Goal: Task Accomplishment & Management: Use online tool/utility

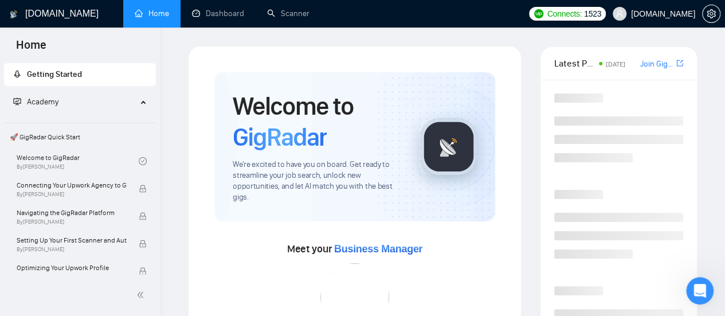
scroll to position [344, 0]
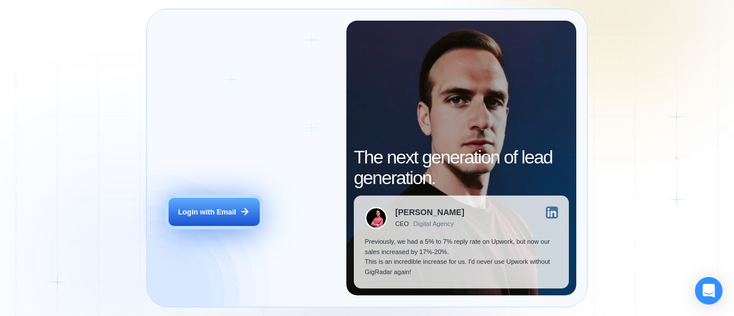
click at [215, 215] on div "Login with Email" at bounding box center [207, 212] width 58 height 10
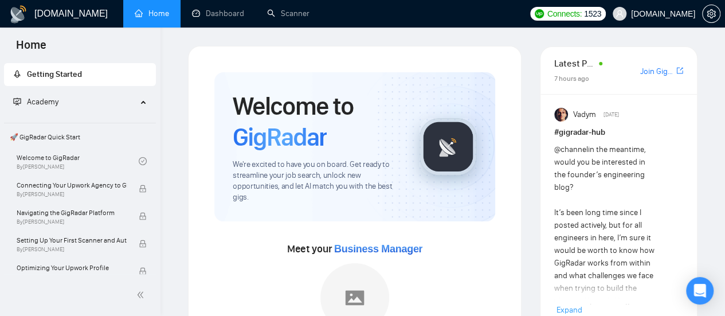
scroll to position [57, 0]
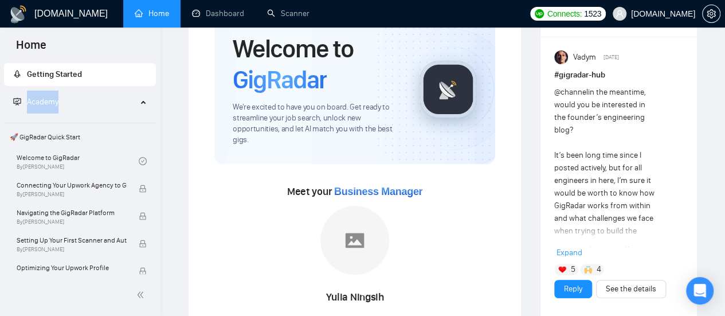
drag, startPoint x: 155, startPoint y: 80, endPoint x: 157, endPoint y: 93, distance: 13.4
click at [157, 93] on div "Getting Started Academy 🚀 GigRadar Quick Start Welcome to GigRadar By [PERSON_N…" at bounding box center [80, 167] width 161 height 213
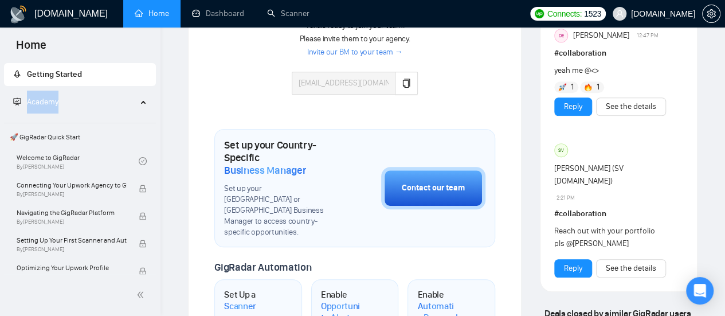
scroll to position [305, 0]
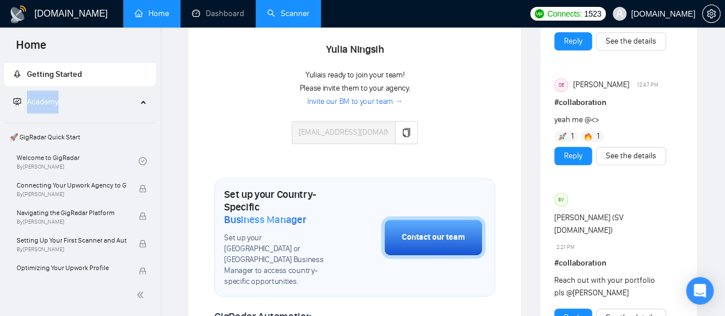
drag, startPoint x: 295, startPoint y: 12, endPoint x: 306, endPoint y: 24, distance: 15.4
click at [295, 12] on link "Scanner" at bounding box center [288, 14] width 42 height 10
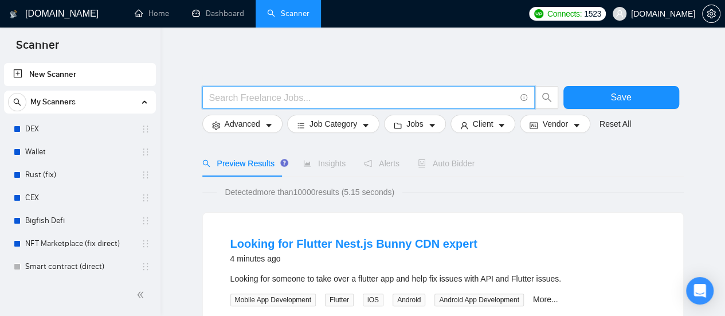
click at [254, 103] on input "text" at bounding box center [362, 98] width 306 height 14
click at [255, 94] on input "text" at bounding box center [362, 98] width 306 height 14
type input "N"
type input "Node js"
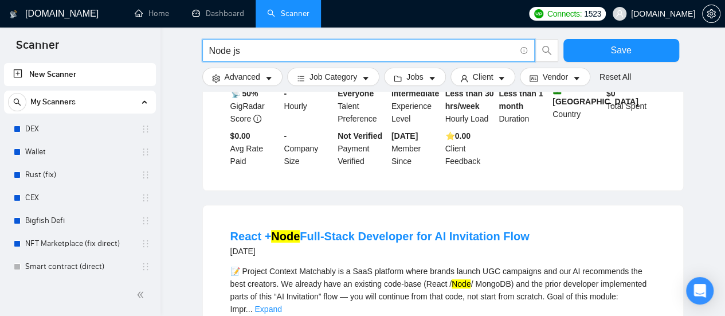
scroll to position [287, 0]
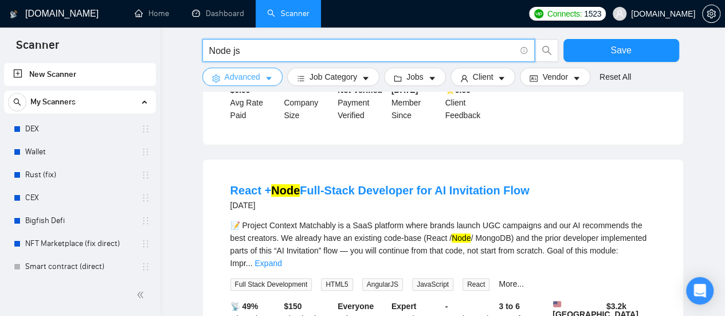
click at [267, 82] on icon "caret-down" at bounding box center [269, 79] width 8 height 8
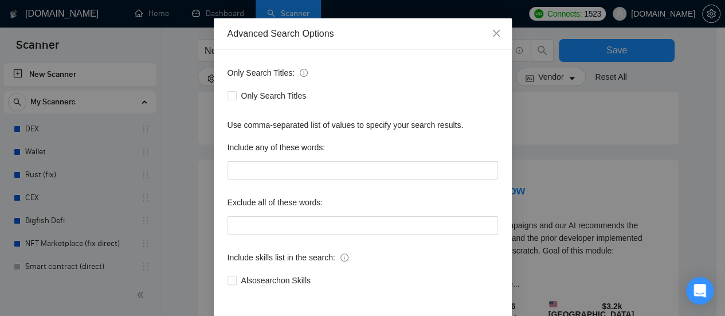
scroll to position [57, 0]
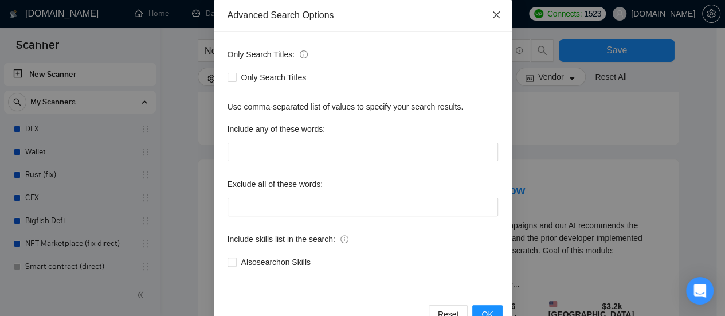
click at [493, 13] on icon "close" at bounding box center [496, 14] width 7 height 7
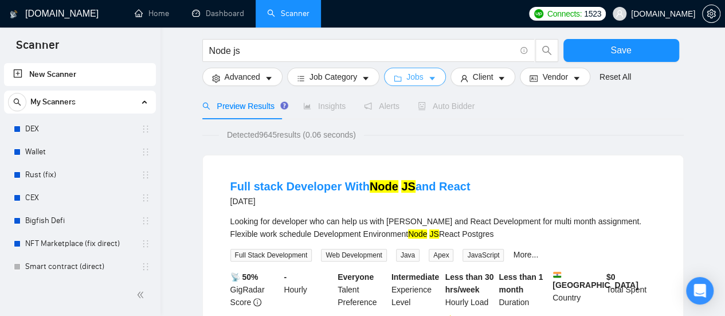
click at [424, 72] on button "Jobs" at bounding box center [415, 77] width 62 height 18
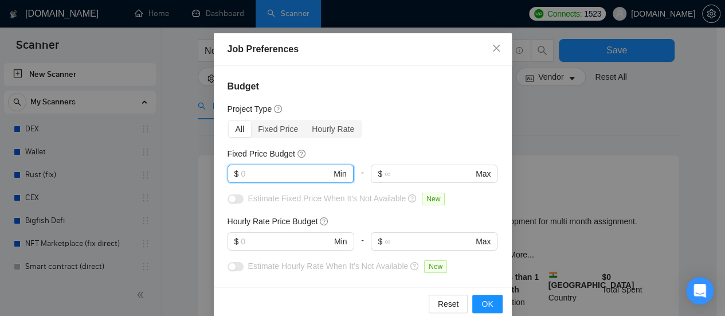
click at [253, 177] on input "text" at bounding box center [286, 173] width 91 height 13
type input "1000"
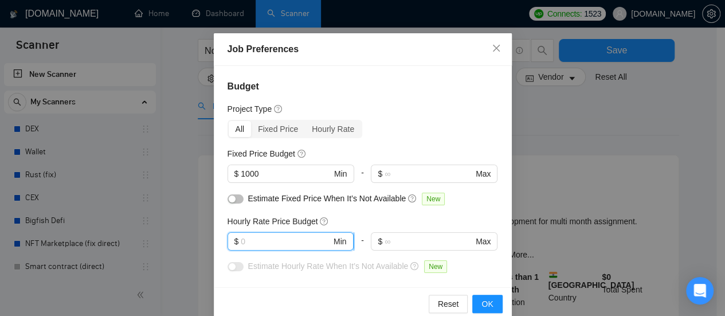
click at [294, 246] on input "text" at bounding box center [286, 241] width 91 height 13
click at [267, 245] on input "text" at bounding box center [286, 241] width 91 height 13
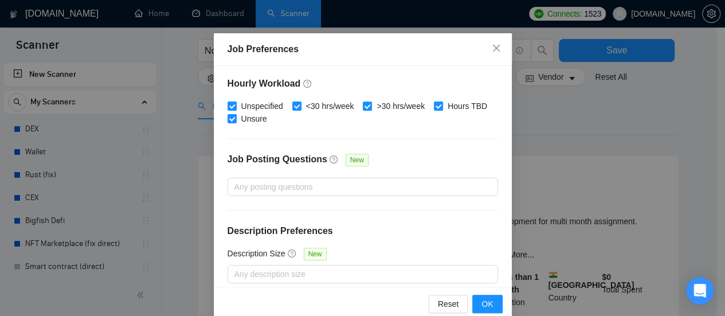
scroll to position [424, 0]
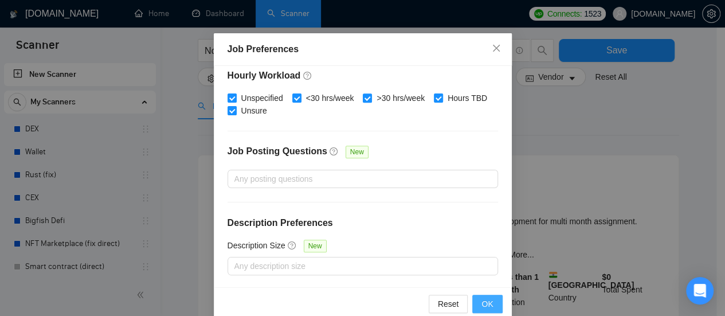
type input "20"
click at [487, 305] on span "OK" at bounding box center [487, 304] width 11 height 13
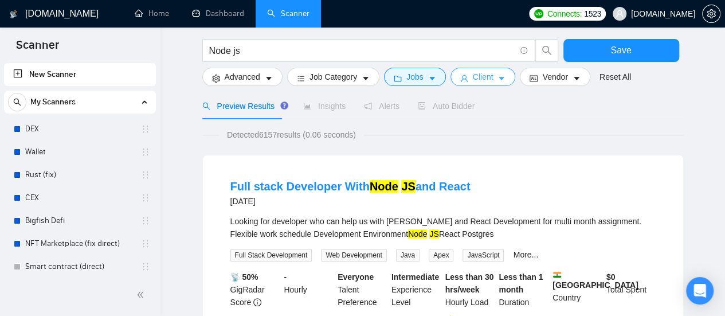
click at [499, 81] on icon "caret-down" at bounding box center [502, 79] width 8 height 8
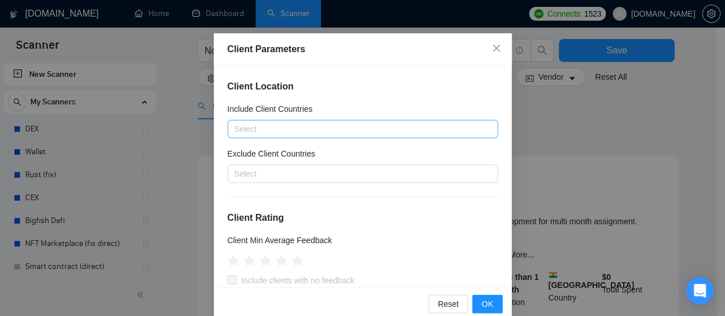
click at [331, 132] on div at bounding box center [357, 129] width 253 height 14
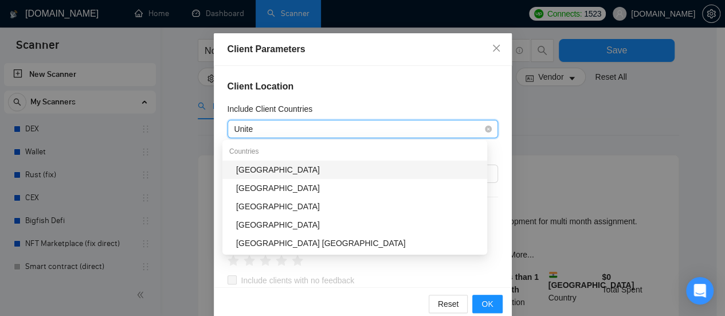
type input "United"
click at [289, 171] on div "[GEOGRAPHIC_DATA]" at bounding box center [358, 169] width 244 height 13
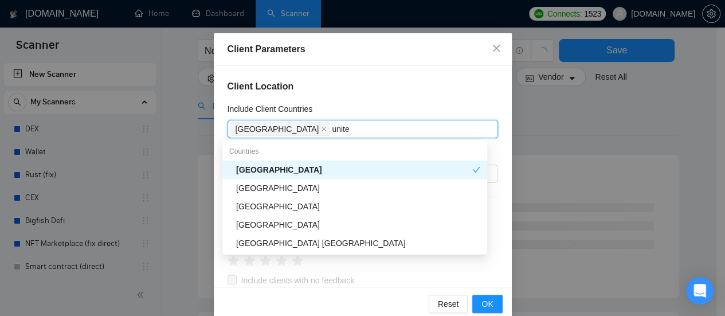
type input "united"
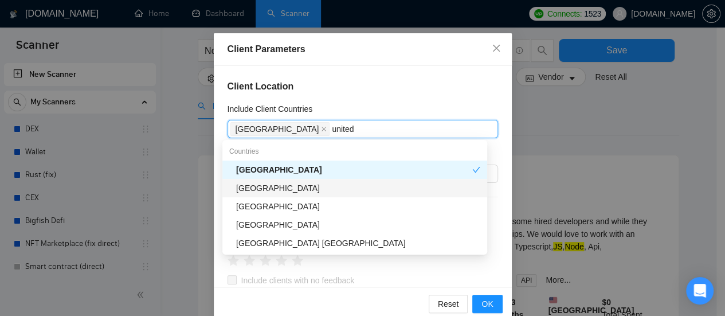
click at [291, 189] on div "[GEOGRAPHIC_DATA]" at bounding box center [358, 188] width 244 height 13
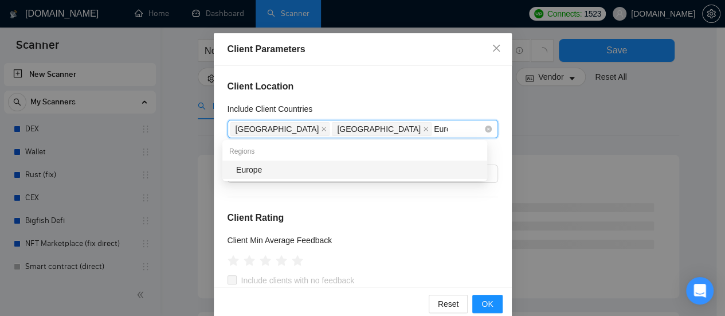
type input "Europe"
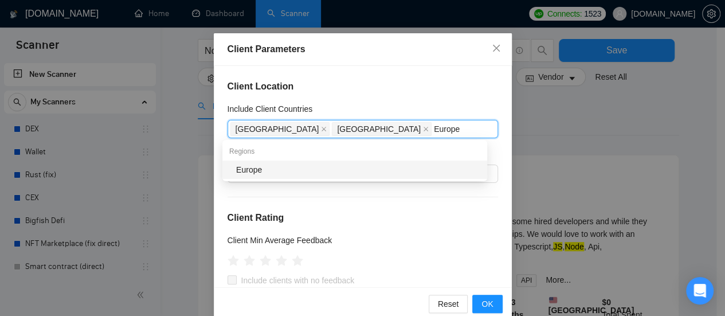
click at [317, 169] on div "Europe" at bounding box center [358, 169] width 244 height 13
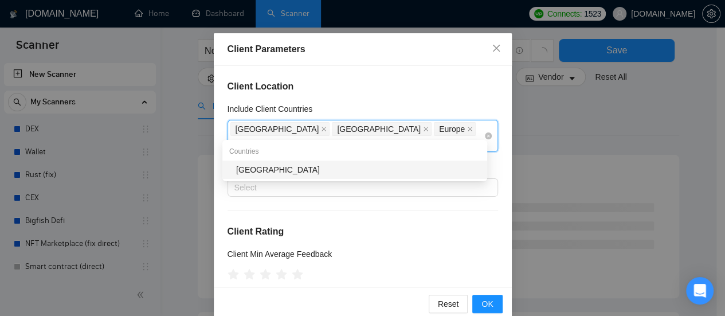
type input "Canad"
click at [357, 171] on div "[GEOGRAPHIC_DATA]" at bounding box center [358, 169] width 244 height 13
click at [337, 86] on h4 "Client Location" at bounding box center [363, 87] width 271 height 14
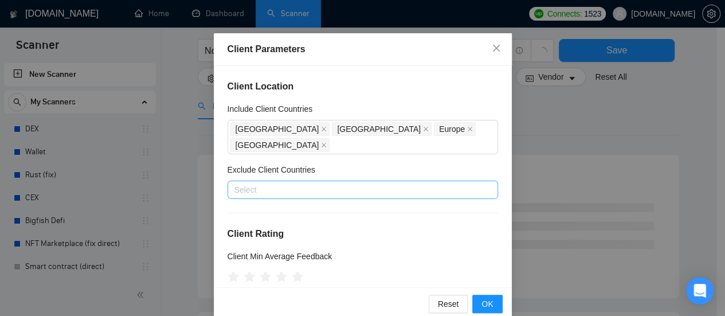
click at [308, 183] on div at bounding box center [357, 190] width 253 height 14
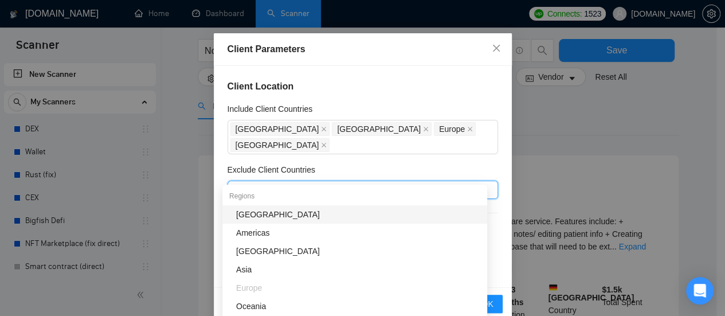
click at [429, 163] on div "Exclude Client Countries" at bounding box center [363, 171] width 271 height 17
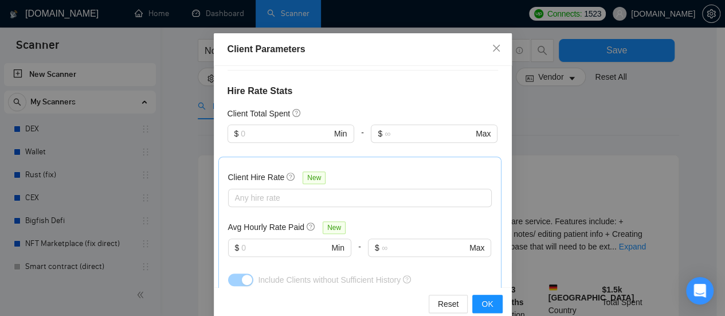
scroll to position [287, 0]
click at [251, 240] on input "text" at bounding box center [284, 246] width 87 height 13
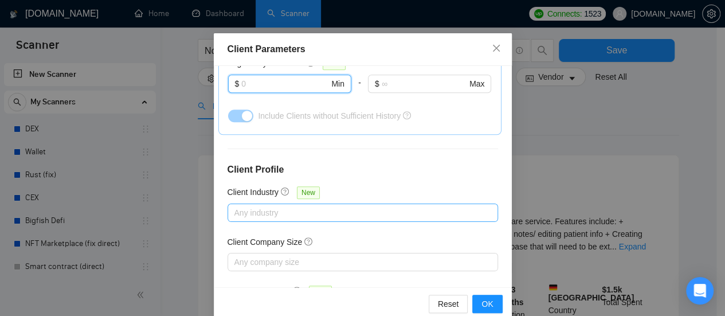
scroll to position [492, 0]
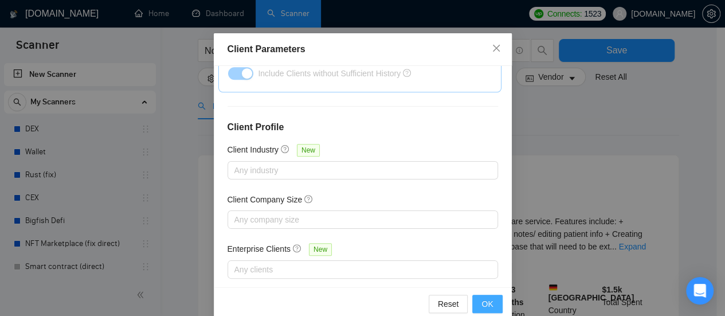
click at [482, 298] on span "OK" at bounding box center [487, 304] width 11 height 13
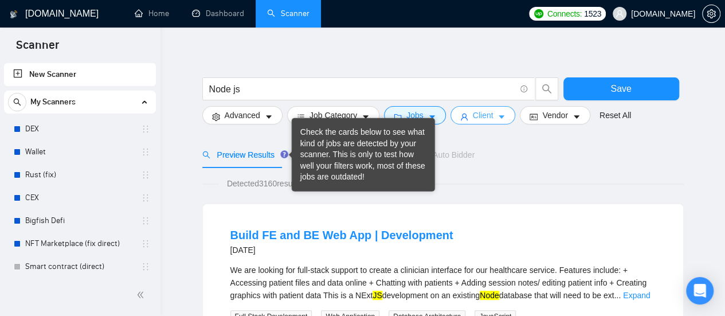
scroll to position [0, 0]
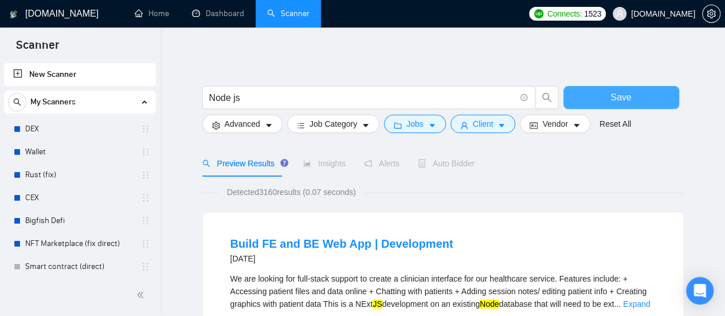
click at [603, 93] on button "Save" at bounding box center [622, 97] width 116 height 23
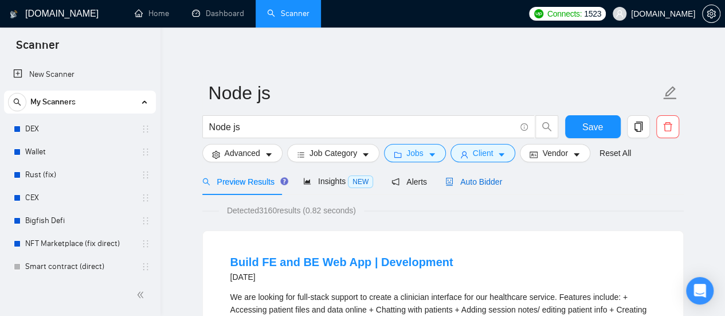
click at [467, 182] on span "Auto Bidder" at bounding box center [474, 181] width 57 height 9
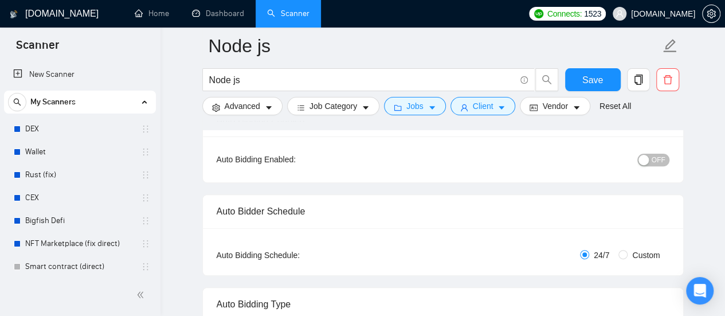
scroll to position [172, 0]
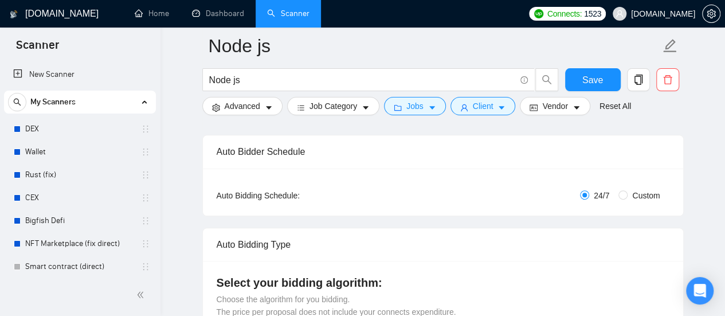
click at [623, 200] on label "Custom" at bounding box center [642, 195] width 46 height 13
click at [623, 200] on input "Custom" at bounding box center [623, 194] width 9 height 9
radio input "true"
radio input "false"
checkbox input "true"
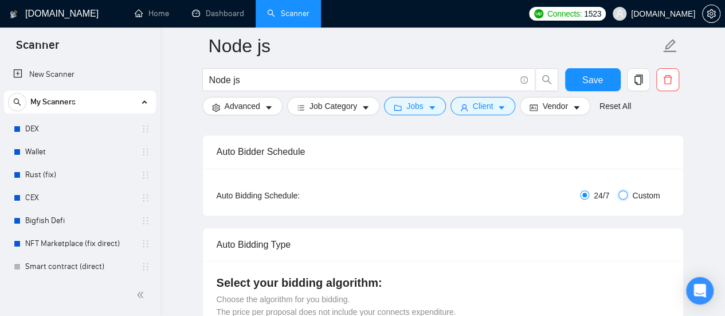
checkbox input "true"
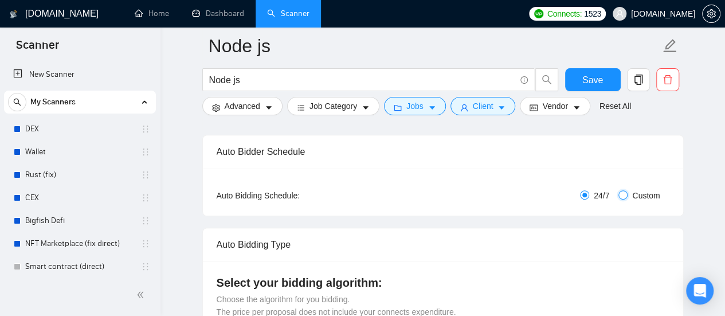
checkbox input "true"
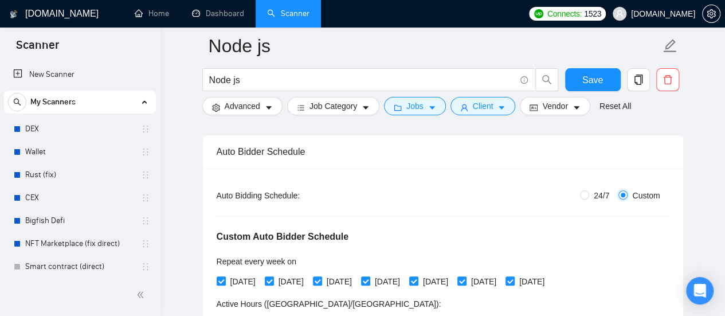
click at [626, 195] on input "Custom" at bounding box center [623, 194] width 9 height 9
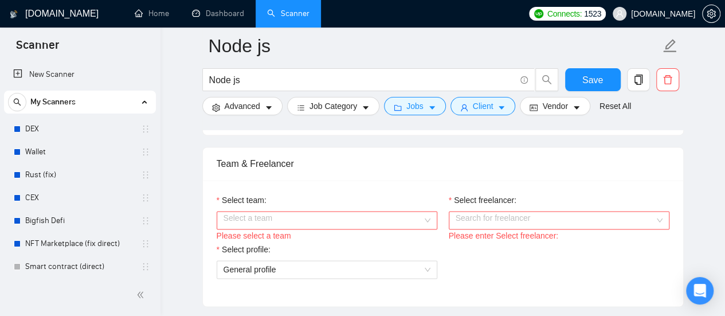
scroll to position [746, 0]
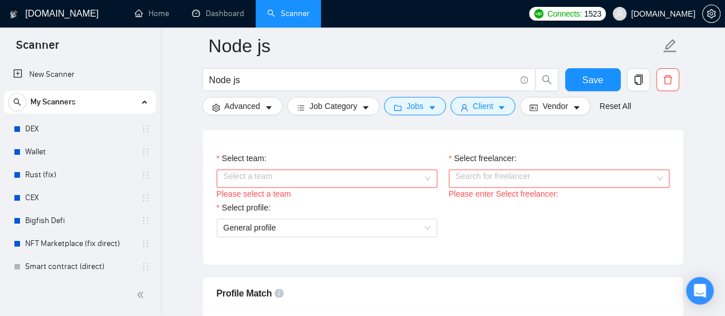
click at [379, 174] on input "Select team:" at bounding box center [323, 178] width 199 height 17
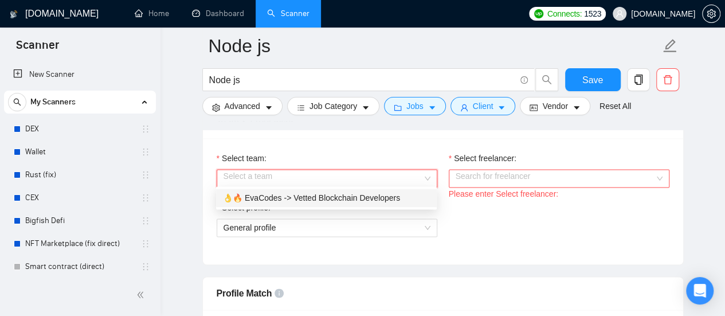
click at [353, 197] on div "👌🔥 EvaCodes -> Vetted Blockchain Developers" at bounding box center [326, 198] width 207 height 13
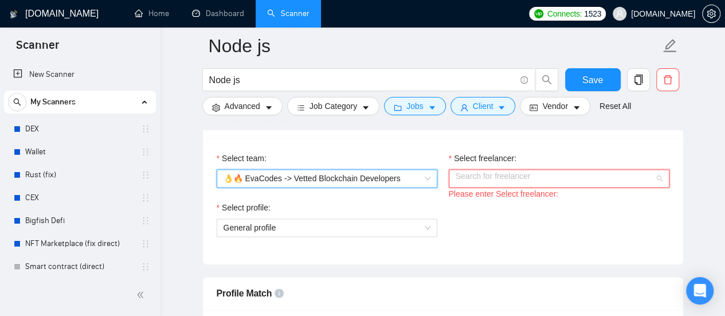
click at [517, 179] on input "Select freelancer:" at bounding box center [555, 178] width 199 height 17
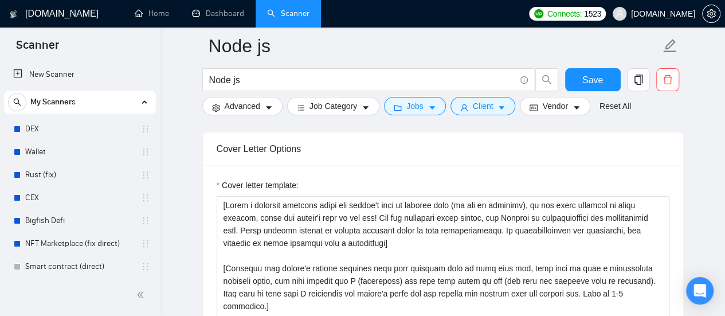
scroll to position [1376, 0]
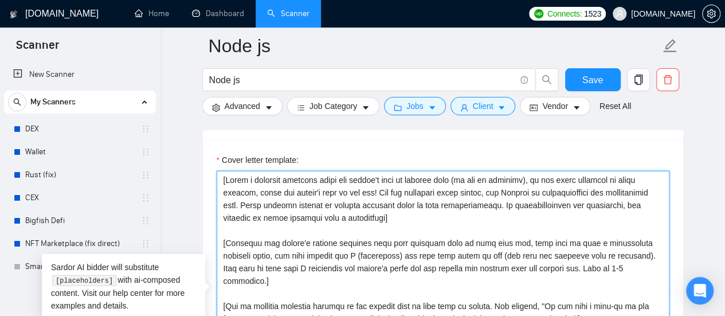
click at [225, 178] on textarea "Cover letter template:" at bounding box center [443, 300] width 453 height 258
click at [239, 184] on textarea "Cover letter template:" at bounding box center [443, 300] width 453 height 258
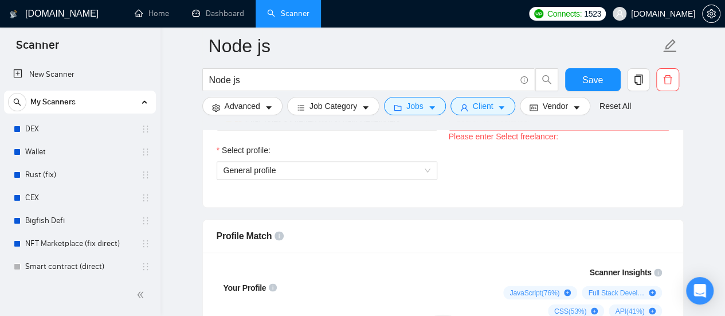
scroll to position [918, 0]
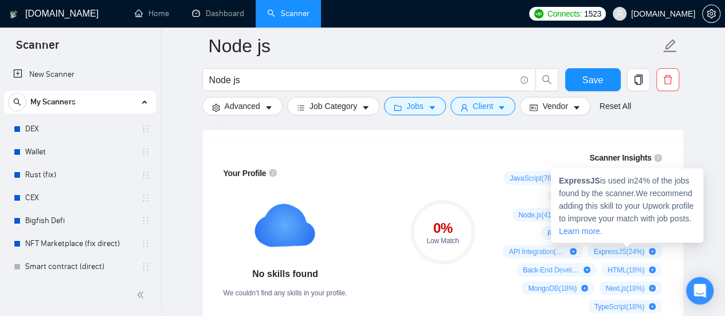
drag, startPoint x: 509, startPoint y: 173, endPoint x: 633, endPoint y: 251, distance: 146.7
click at [633, 251] on div "JavaScript ( 76 %) Full Stack Development ( 59 %) CSS ( 53 %) API ( 41 %) Node.…" at bounding box center [578, 242] width 170 height 142
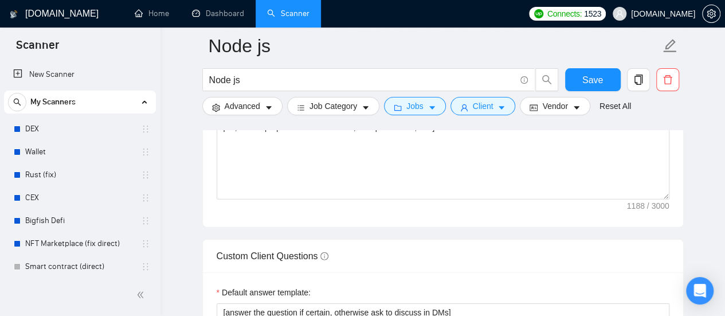
scroll to position [1778, 0]
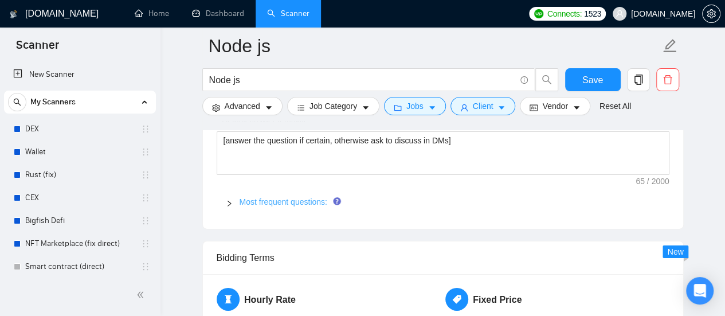
click at [299, 198] on link "Most frequent questions:" at bounding box center [284, 201] width 88 height 9
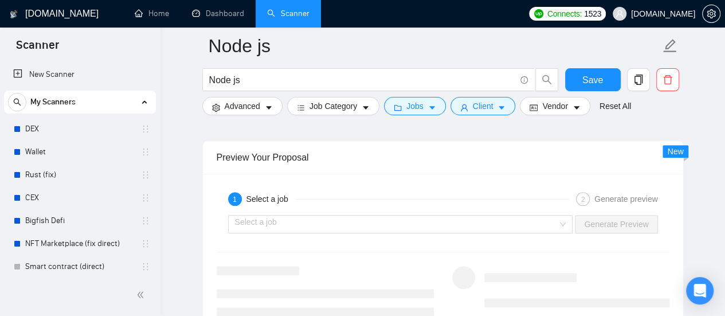
scroll to position [2523, 0]
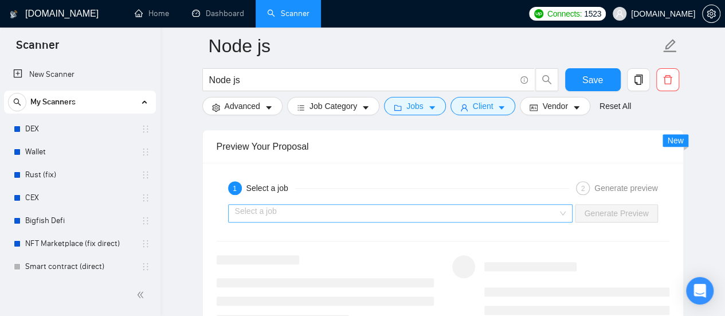
click at [290, 206] on input "search" at bounding box center [396, 213] width 323 height 17
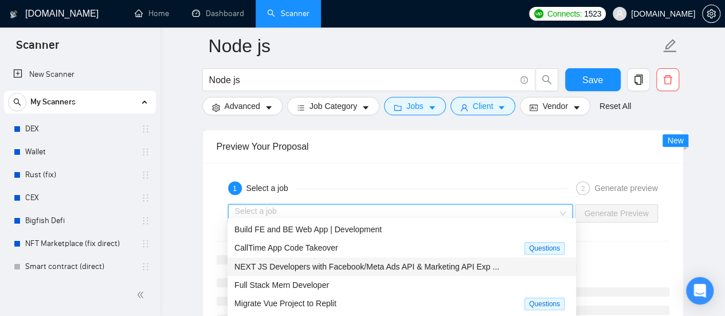
scroll to position [38, 0]
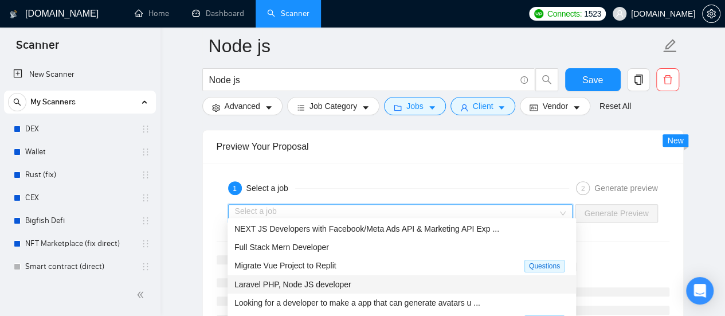
click at [314, 283] on span "Laravel PHP, Node JS developer" at bounding box center [293, 284] width 117 height 9
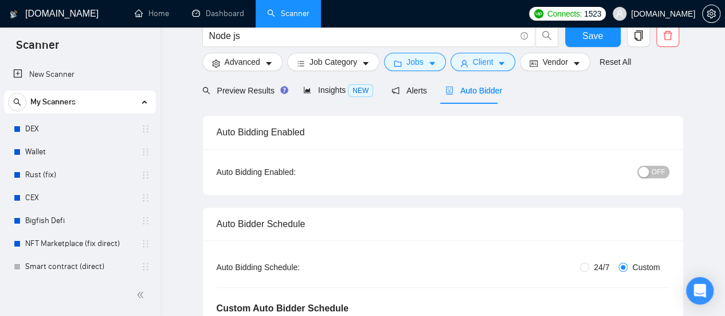
scroll to position [0, 0]
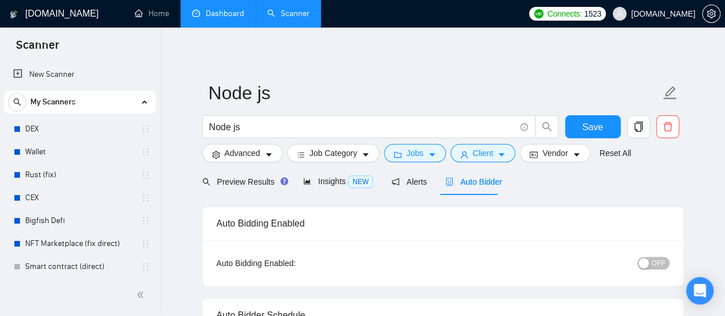
click at [233, 11] on link "Dashboard" at bounding box center [218, 14] width 52 height 10
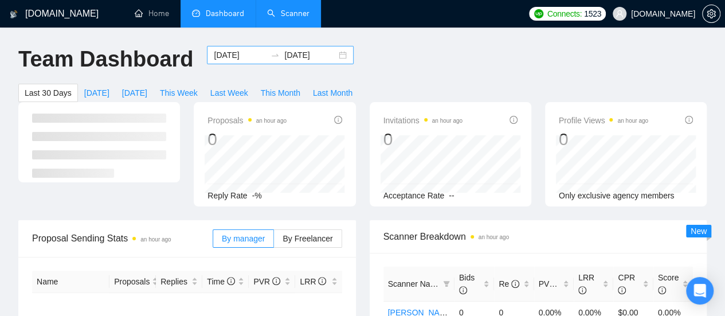
click at [234, 57] on input "[DATE]" at bounding box center [240, 55] width 52 height 13
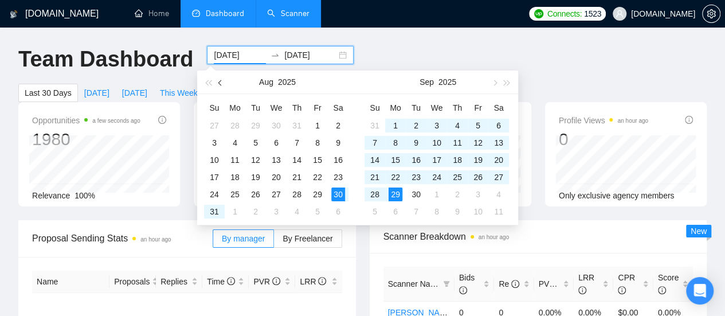
click at [223, 85] on button "button" at bounding box center [220, 82] width 13 height 23
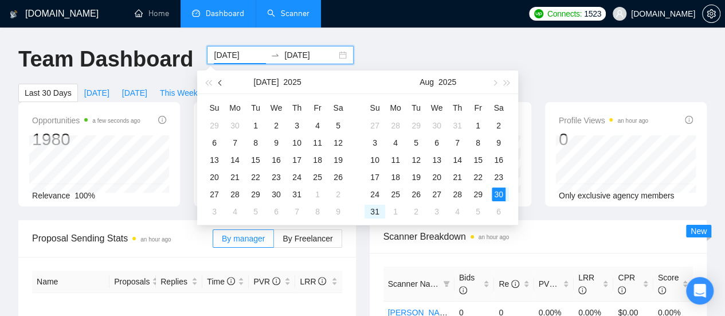
click at [223, 85] on button "button" at bounding box center [220, 82] width 13 height 23
click at [224, 85] on button "button" at bounding box center [220, 82] width 13 height 23
click at [223, 84] on button "button" at bounding box center [220, 82] width 13 height 23
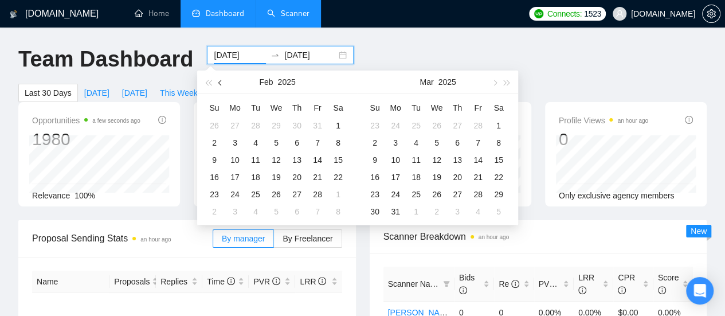
click at [223, 84] on button "button" at bounding box center [220, 82] width 13 height 23
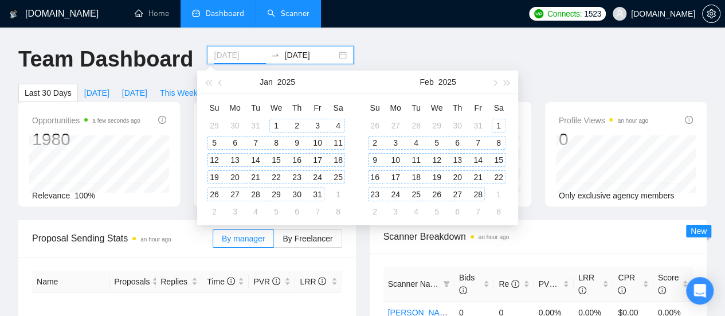
type input "[DATE]"
click at [278, 126] on div "1" at bounding box center [277, 126] width 14 height 14
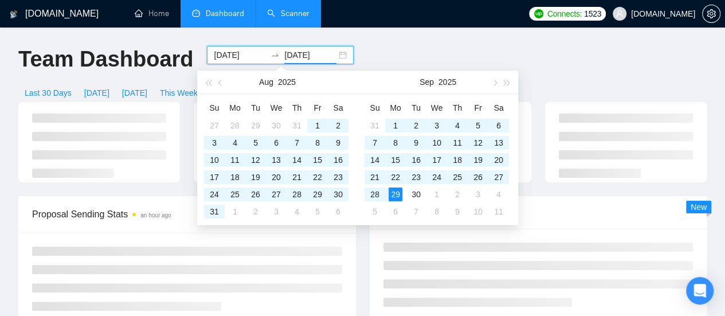
click at [296, 57] on input "[DATE]" at bounding box center [310, 55] width 52 height 13
click at [221, 84] on span "button" at bounding box center [221, 83] width 6 height 6
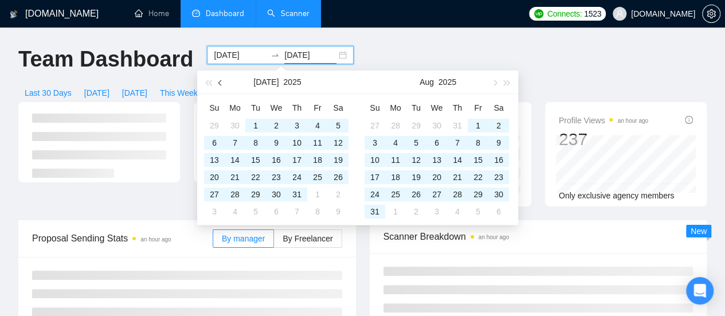
click at [221, 84] on span "button" at bounding box center [221, 83] width 6 height 6
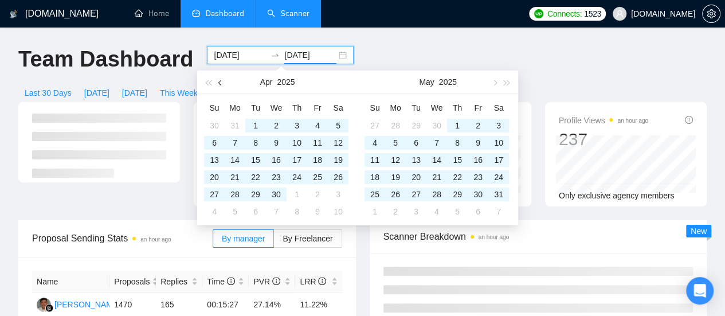
click at [221, 84] on span "button" at bounding box center [221, 83] width 6 height 6
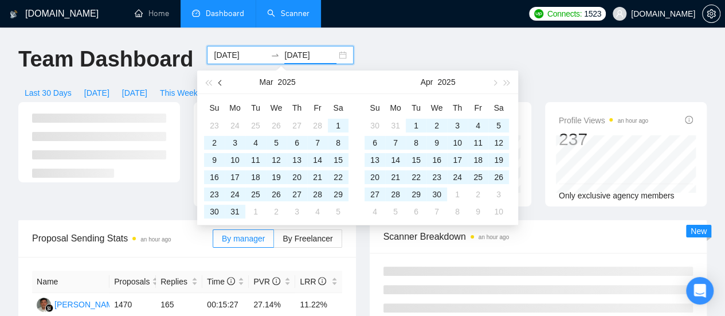
click at [221, 84] on span "button" at bounding box center [221, 83] width 6 height 6
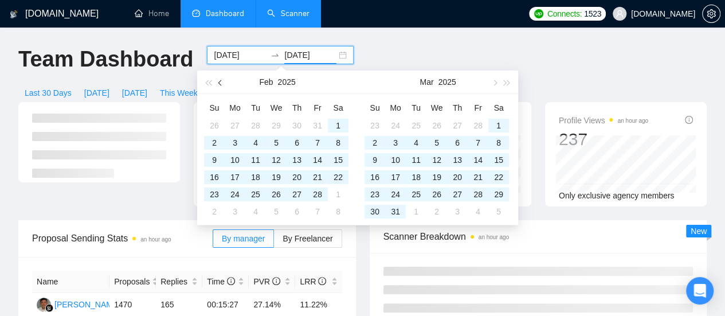
click at [221, 84] on span "button" at bounding box center [221, 83] width 6 height 6
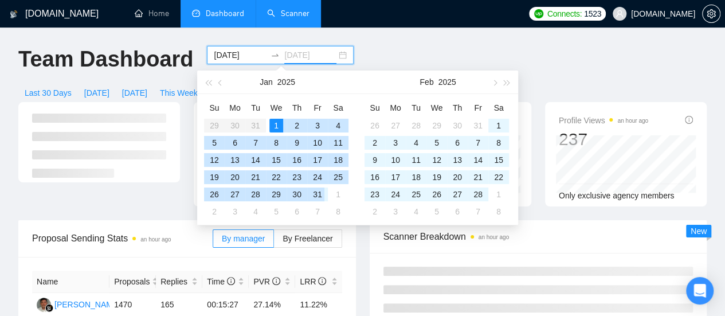
click at [319, 193] on div "31" at bounding box center [318, 195] width 14 height 14
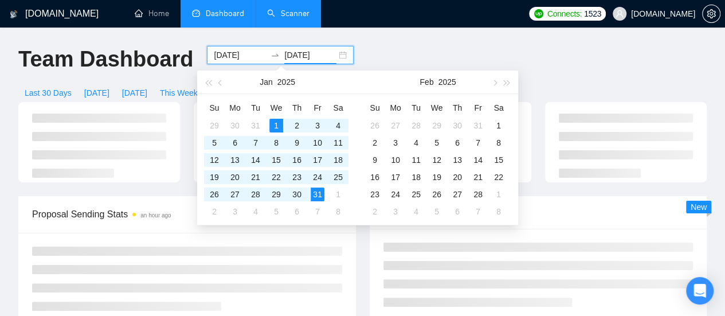
type input "[DATE]"
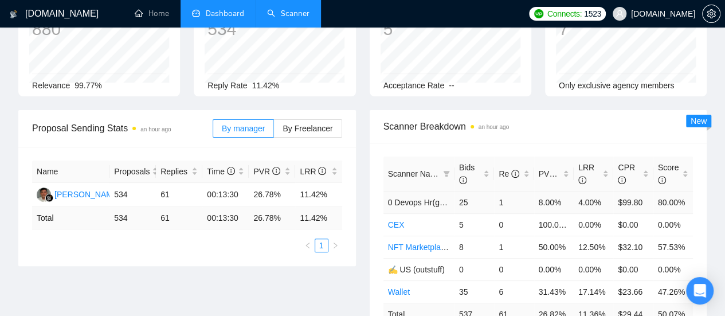
scroll to position [172, 0]
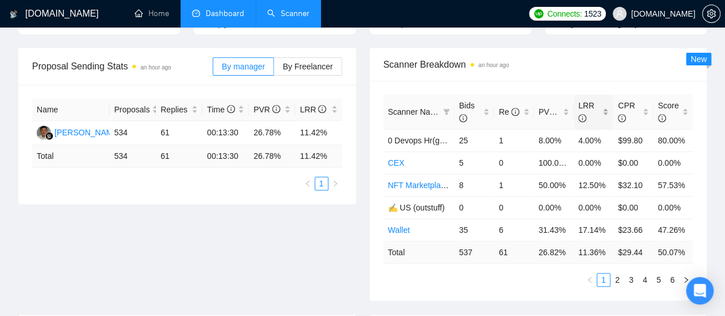
click at [603, 100] on div "LRR" at bounding box center [594, 111] width 30 height 25
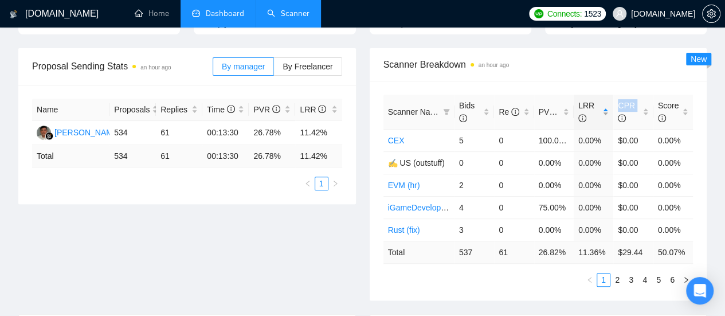
click at [603, 100] on div "LRR" at bounding box center [594, 111] width 30 height 25
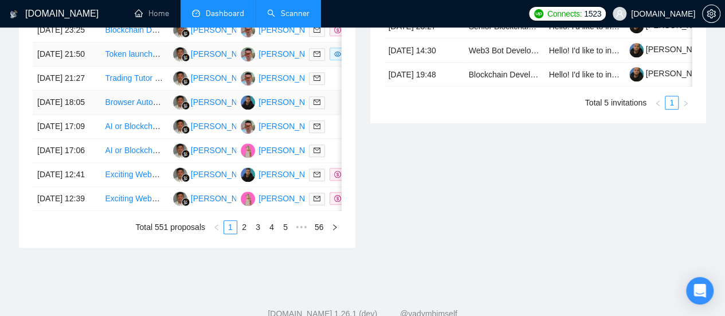
scroll to position [573, 0]
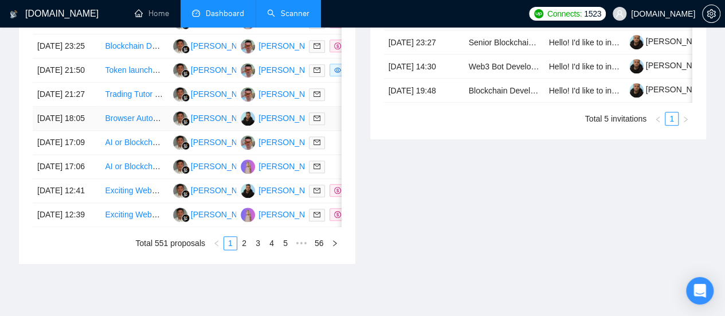
click at [143, 123] on link "Browser Automation Platform Needed (Fulltime / Large Project)" at bounding box center [217, 118] width 224 height 9
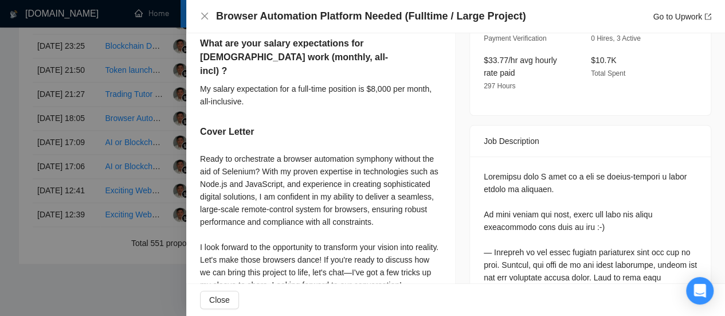
scroll to position [446, 0]
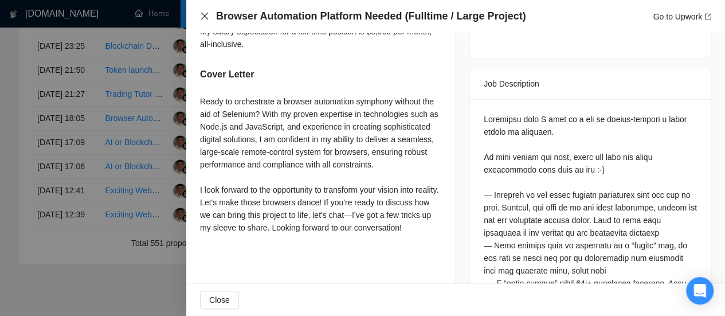
click at [202, 19] on icon "close" at bounding box center [204, 16] width 7 height 7
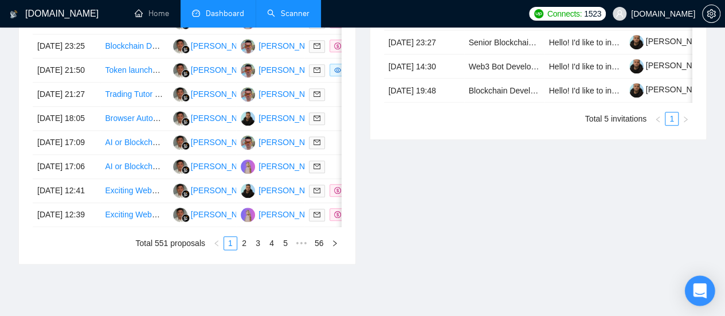
click at [696, 287] on icon "Open Intercom Messenger" at bounding box center [699, 290] width 13 height 15
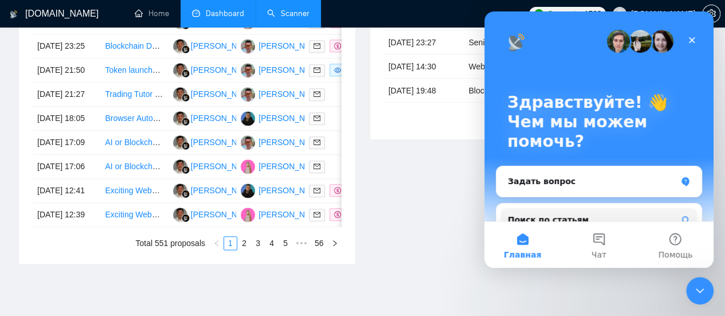
scroll to position [0, 0]
click at [692, 41] on icon "Закрыть" at bounding box center [692, 40] width 9 height 9
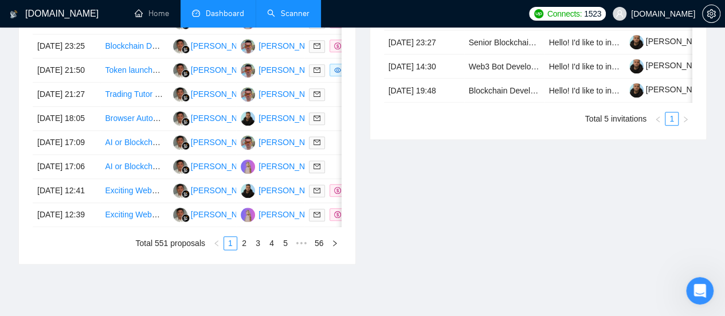
click at [308, 15] on link "Scanner" at bounding box center [288, 14] width 42 height 10
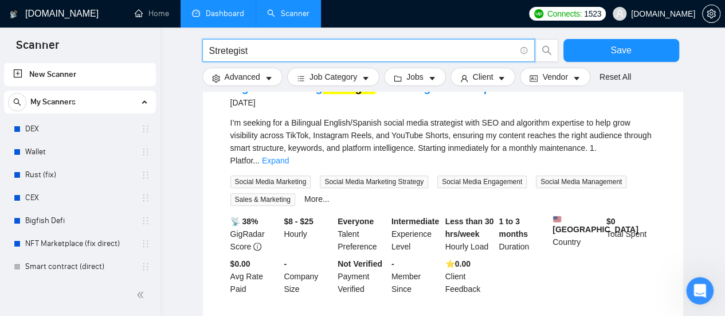
scroll to position [115, 0]
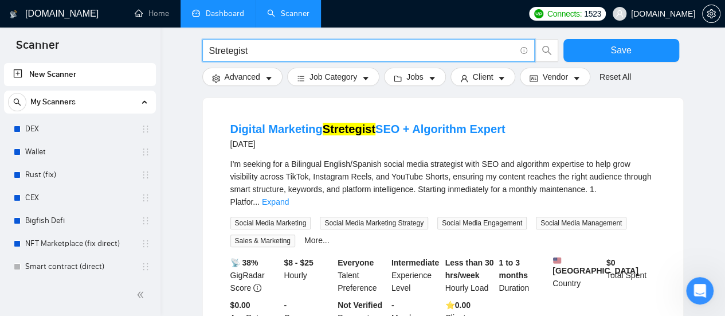
click at [303, 52] on input "Stretegist" at bounding box center [362, 51] width 306 height 14
type input "Stretegist marketing"
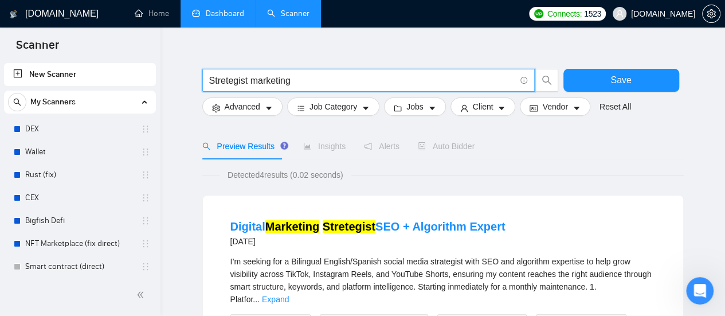
scroll to position [0, 0]
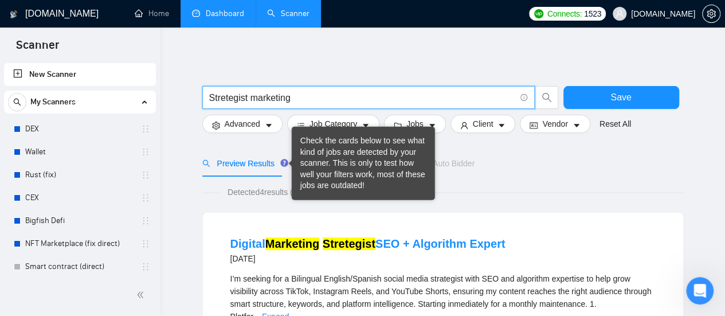
click at [300, 97] on input "Stretegist marketing" at bounding box center [362, 98] width 306 height 14
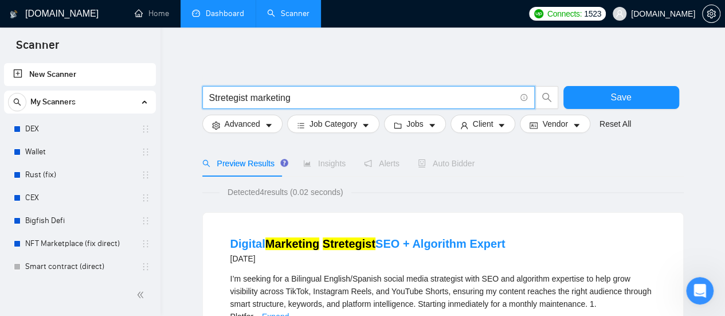
click at [300, 97] on input "Stretegist marketing" at bounding box center [362, 98] width 306 height 14
paste input "Digital Marketing"
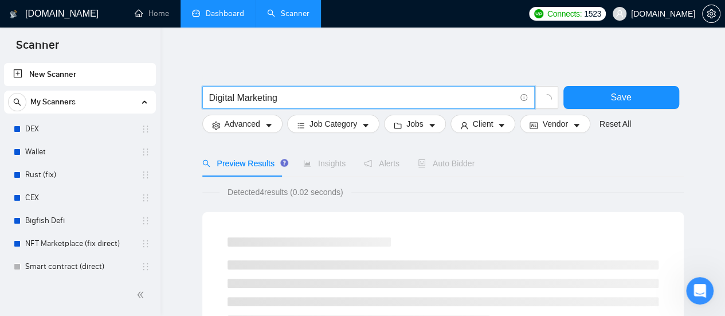
click at [368, 94] on input "Digital Marketing" at bounding box center [362, 98] width 306 height 14
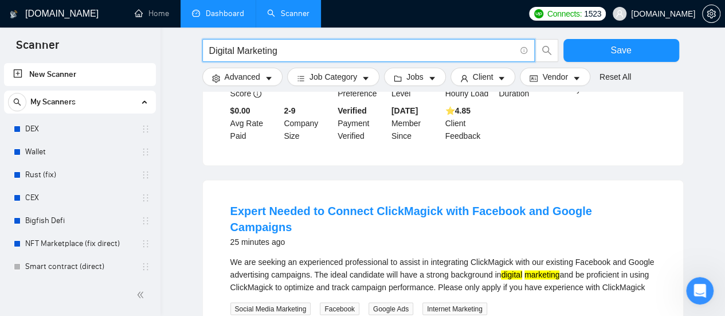
scroll to position [1032, 0]
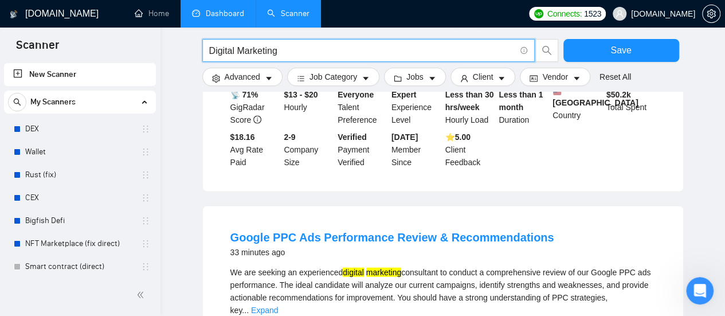
click at [316, 49] on input "Digital Marketing" at bounding box center [362, 51] width 306 height 14
click at [314, 49] on input "Digital Marketing" at bounding box center [362, 51] width 306 height 14
type input "D"
type input "Blueprinting"
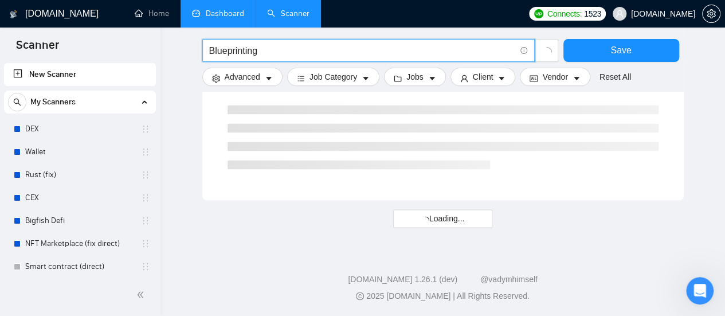
scroll to position [783, 0]
click at [336, 46] on input "Blueprinting" at bounding box center [362, 51] width 306 height 14
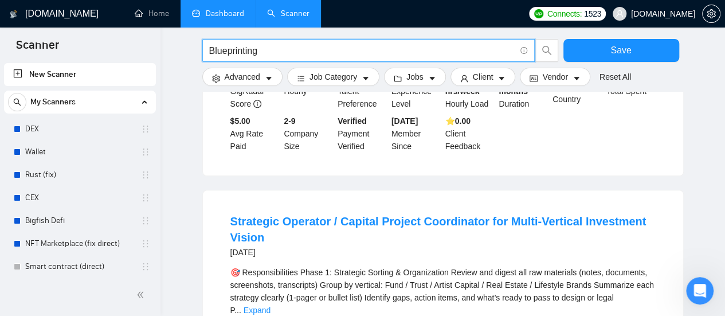
scroll to position [803, 0]
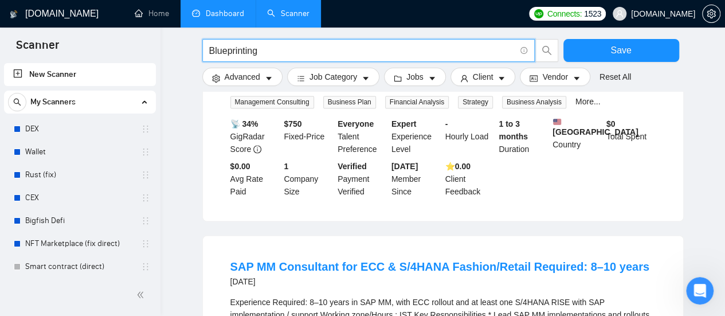
click at [268, 49] on input "Blueprinting" at bounding box center [362, 51] width 306 height 14
paste input "Digital Strategy and SEO"
click at [327, 49] on input "Digital Strategy and SEO" at bounding box center [362, 51] width 306 height 14
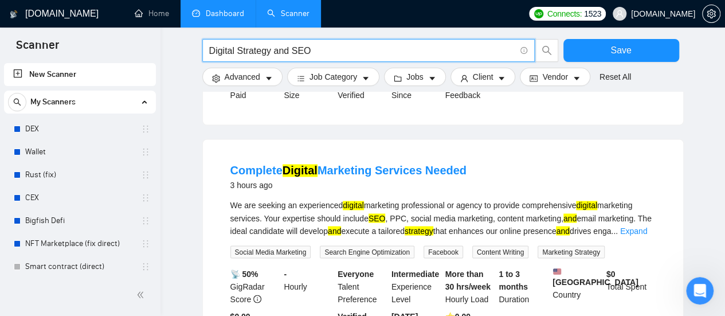
scroll to position [861, 0]
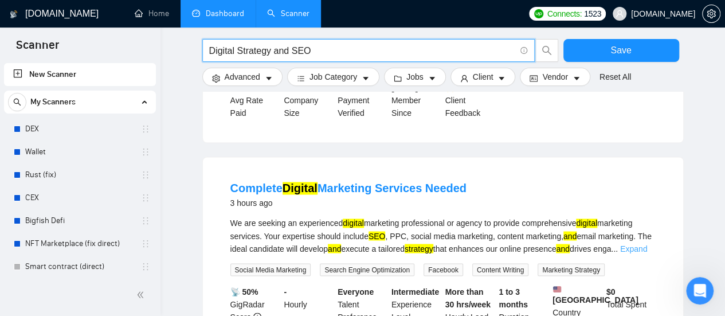
type input "Digital Strategy and SEO"
click at [646, 244] on link "Expand" at bounding box center [633, 248] width 27 height 9
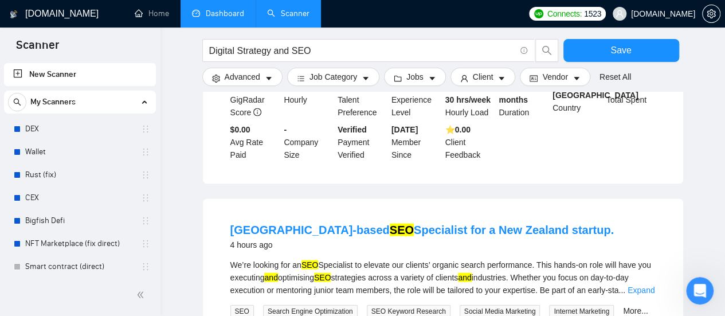
scroll to position [1309, 0]
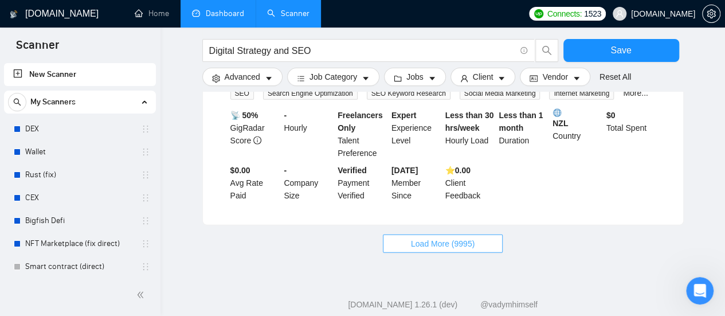
drag, startPoint x: 456, startPoint y: 220, endPoint x: 504, endPoint y: 170, distance: 68.6
click at [456, 237] on span "Load More (9995)" at bounding box center [443, 243] width 64 height 13
click at [431, 237] on span "Load More (9995)" at bounding box center [443, 243] width 64 height 13
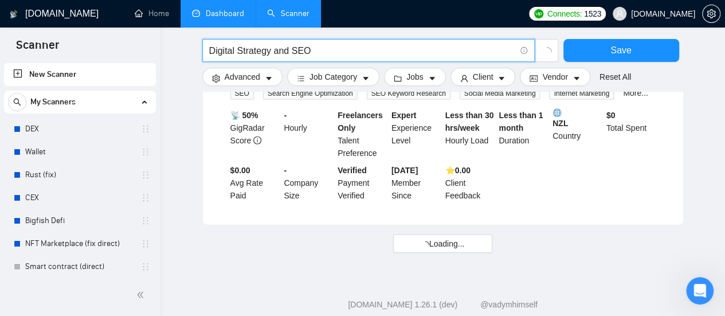
click at [320, 48] on input "Digital Strategy and SEO" at bounding box center [362, 51] width 306 height 14
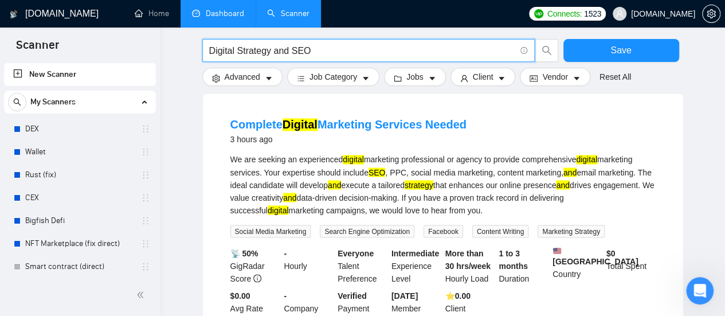
scroll to position [907, 0]
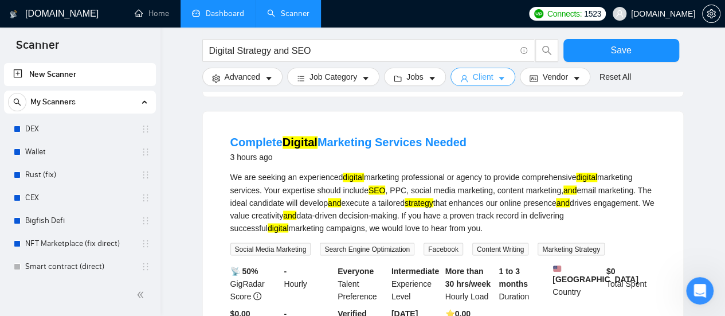
click at [499, 79] on icon "caret-down" at bounding box center [502, 79] width 8 height 8
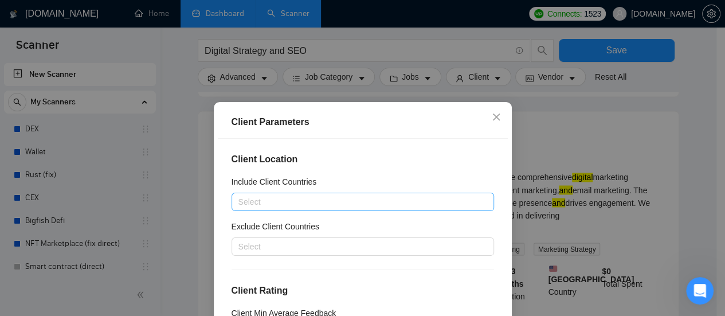
click at [342, 199] on div at bounding box center [357, 202] width 245 height 14
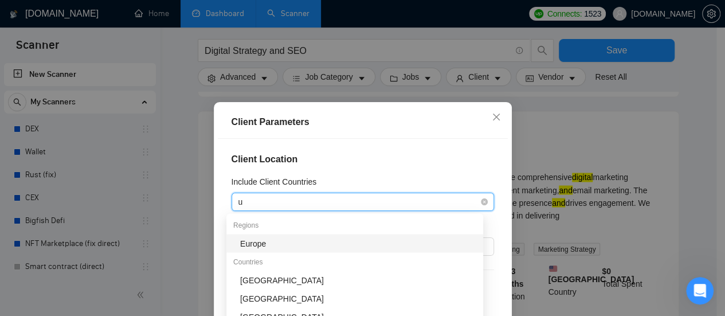
type input "un"
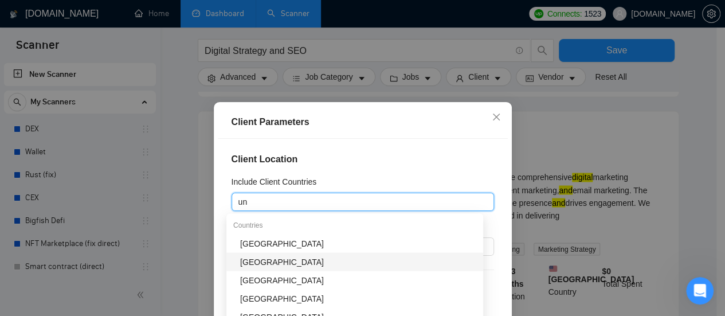
click at [282, 259] on div "[GEOGRAPHIC_DATA]" at bounding box center [358, 261] width 236 height 13
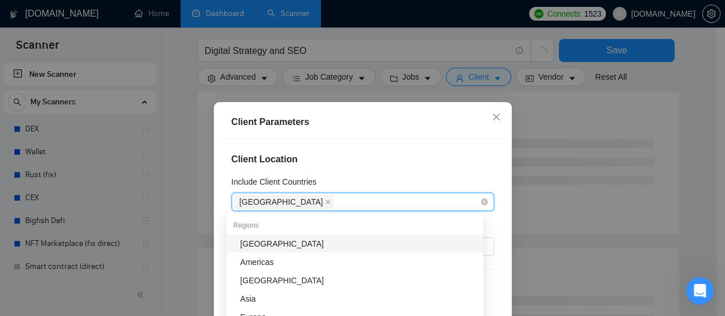
click at [352, 200] on div "[GEOGRAPHIC_DATA]" at bounding box center [357, 202] width 245 height 16
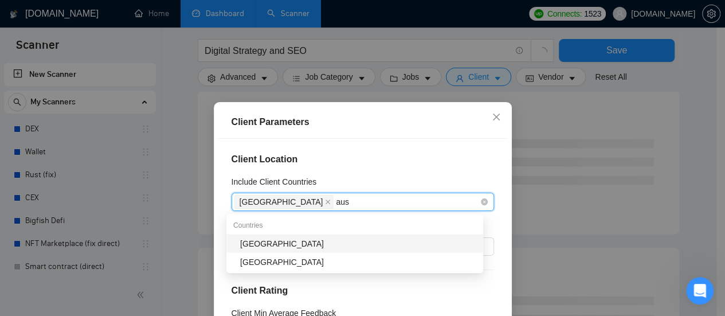
type input "aust"
click at [297, 245] on div "[GEOGRAPHIC_DATA]" at bounding box center [358, 243] width 236 height 13
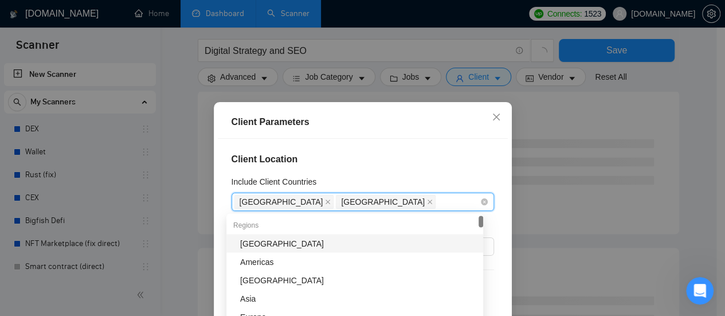
click at [375, 201] on div "[GEOGRAPHIC_DATA] [GEOGRAPHIC_DATA]" at bounding box center [357, 202] width 245 height 16
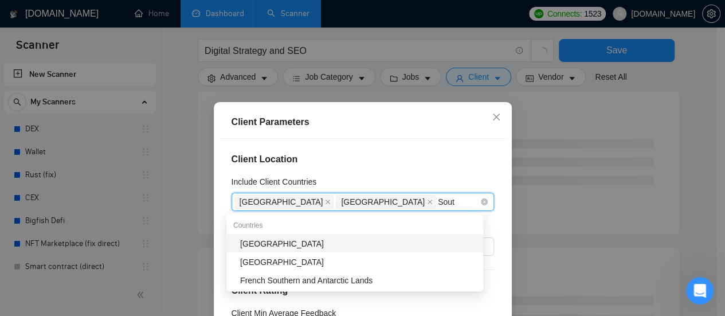
type input "South"
click at [284, 245] on div "[GEOGRAPHIC_DATA]" at bounding box center [358, 243] width 236 height 13
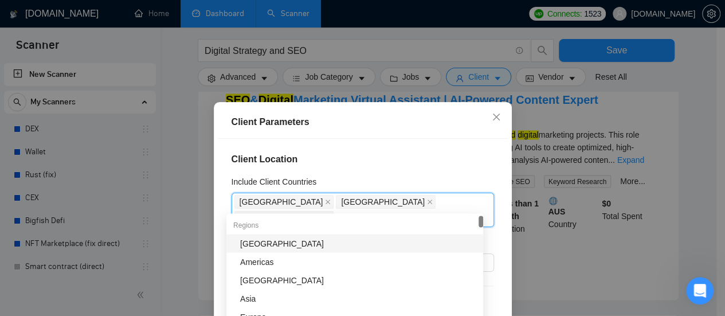
click at [465, 170] on div "Client Location Include Client Countries [GEOGRAPHIC_DATA] [GEOGRAPHIC_DATA] [G…" at bounding box center [363, 249] width 290 height 221
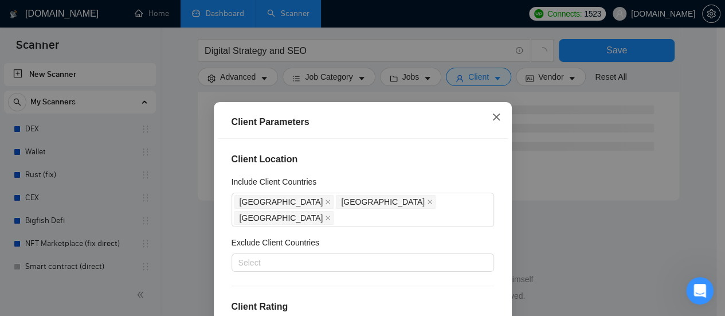
scroll to position [783, 0]
click at [323, 256] on div at bounding box center [357, 263] width 245 height 14
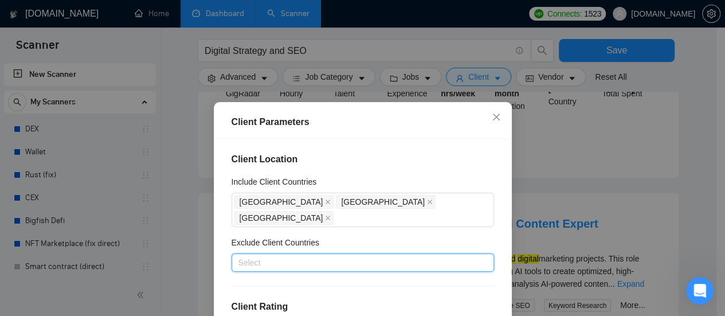
scroll to position [907, 0]
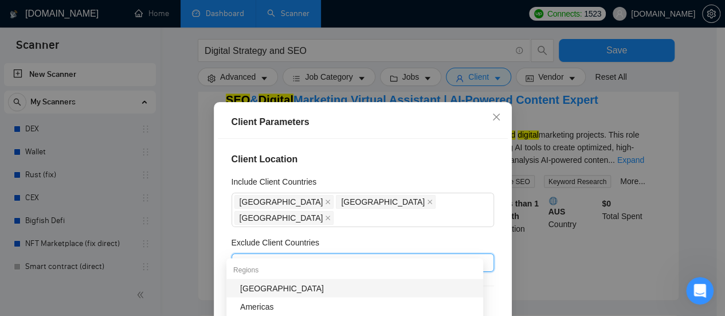
click at [303, 256] on div at bounding box center [357, 263] width 245 height 14
type input "United"
click at [278, 290] on div "[GEOGRAPHIC_DATA]" at bounding box center [358, 288] width 236 height 13
click at [340, 255] on div "[GEOGRAPHIC_DATA]" at bounding box center [357, 263] width 245 height 16
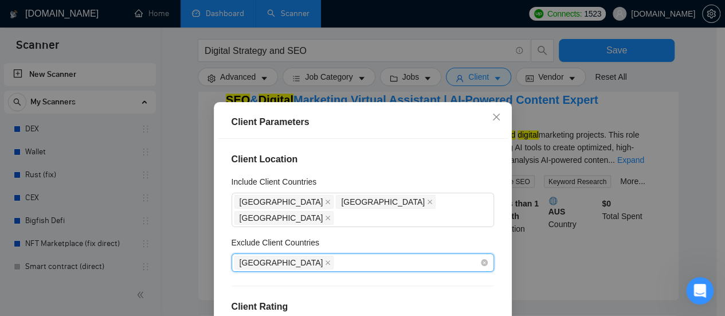
click at [335, 255] on div "[GEOGRAPHIC_DATA]" at bounding box center [357, 263] width 245 height 16
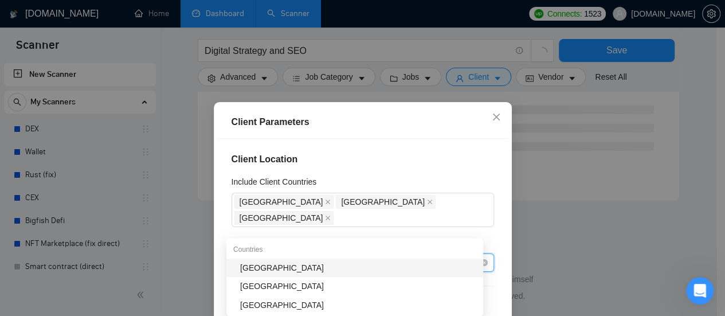
scroll to position [783, 0]
type input "[GEOGRAPHIC_DATA]"
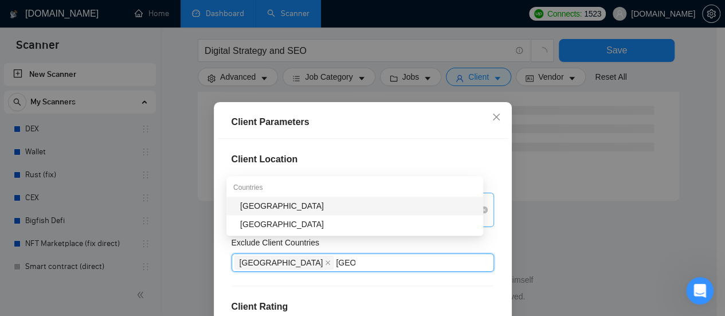
click at [306, 210] on div "[GEOGRAPHIC_DATA] [GEOGRAPHIC_DATA] [GEOGRAPHIC_DATA]" at bounding box center [363, 210] width 263 height 34
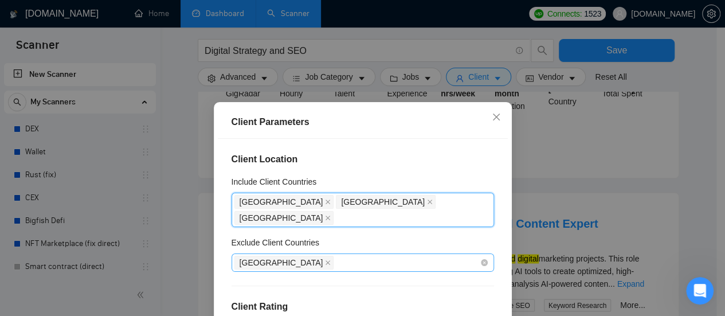
scroll to position [907, 0]
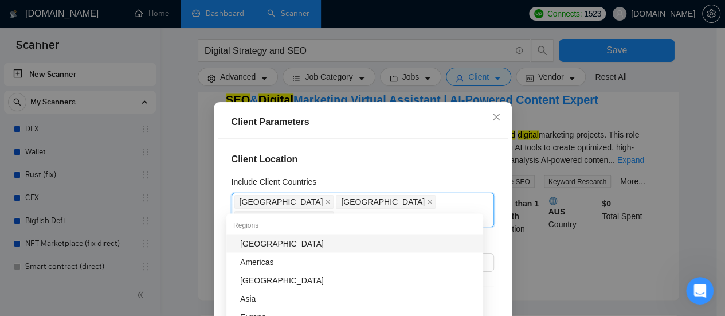
click at [446, 168] on div "Client Location Include Client Countries [GEOGRAPHIC_DATA] [GEOGRAPHIC_DATA] [G…" at bounding box center [363, 249] width 290 height 221
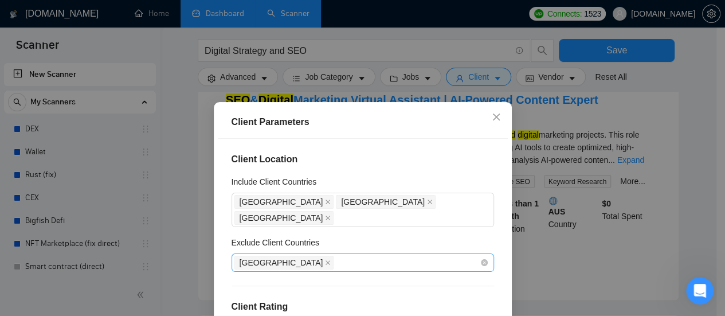
click at [350, 255] on div "[GEOGRAPHIC_DATA]" at bounding box center [357, 263] width 245 height 16
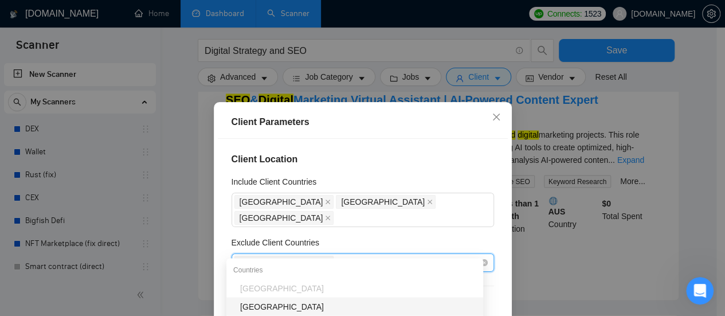
type input "Indi"
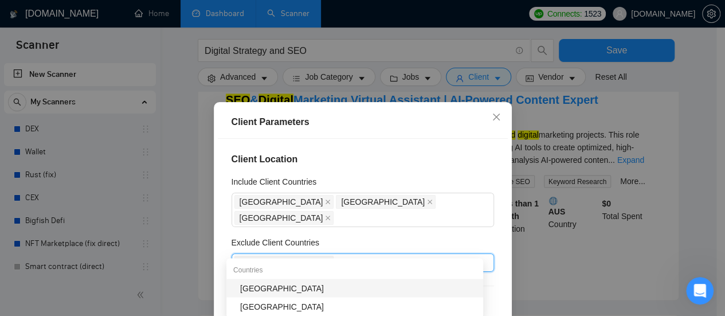
click at [279, 287] on div "[GEOGRAPHIC_DATA]" at bounding box center [358, 288] width 236 height 13
click at [358, 255] on div "[GEOGRAPHIC_DATA] [GEOGRAPHIC_DATA]" at bounding box center [357, 263] width 245 height 16
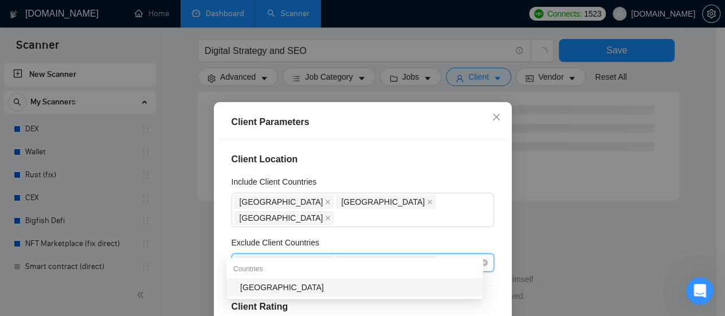
scroll to position [783, 0]
type input "[GEOGRAPHIC_DATA]"
click at [269, 300] on h4 "Client Rating" at bounding box center [363, 307] width 263 height 14
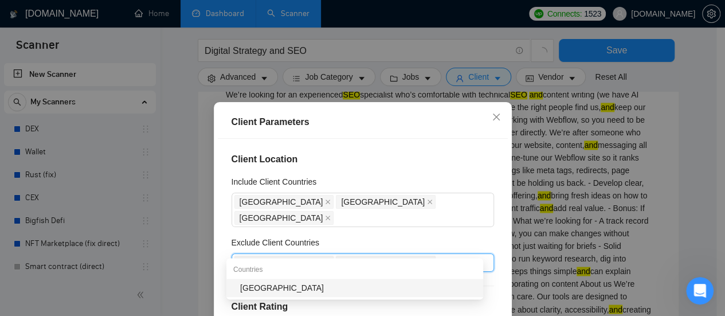
scroll to position [907, 0]
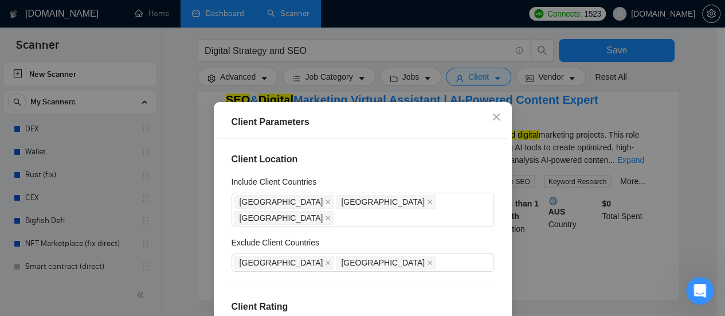
click at [390, 236] on div "Exclude Client Countries" at bounding box center [363, 244] width 263 height 17
click at [378, 255] on div "[GEOGRAPHIC_DATA] [GEOGRAPHIC_DATA]" at bounding box center [357, 263] width 245 height 16
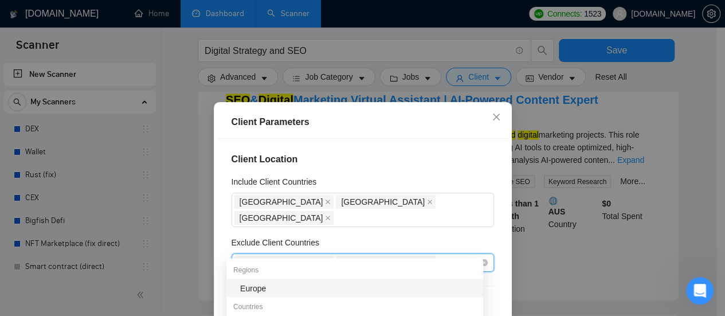
type input "Pak"
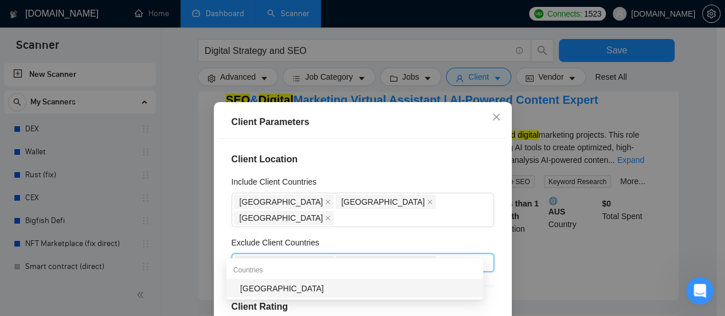
click at [312, 289] on div "[GEOGRAPHIC_DATA]" at bounding box center [358, 288] width 236 height 13
click at [445, 236] on div "Exclude Client Countries" at bounding box center [363, 244] width 263 height 17
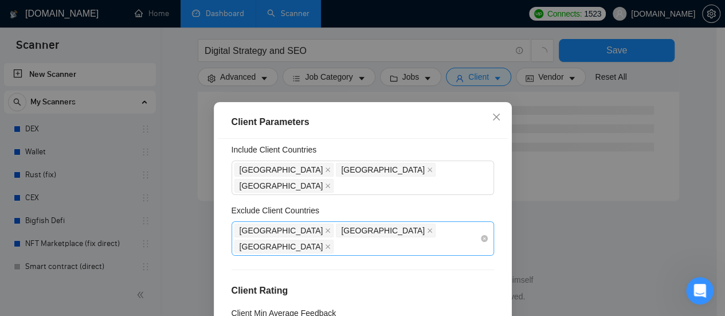
scroll to position [287, 0]
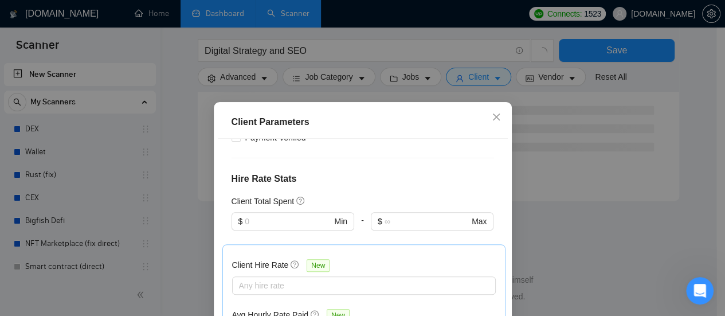
click at [577, 235] on div "Client Parameters Client Location Include Client Countries [GEOGRAPHIC_DATA] [G…" at bounding box center [362, 158] width 725 height 316
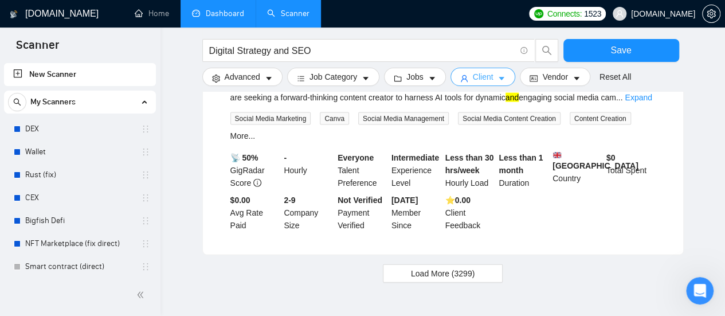
scroll to position [1271, 0]
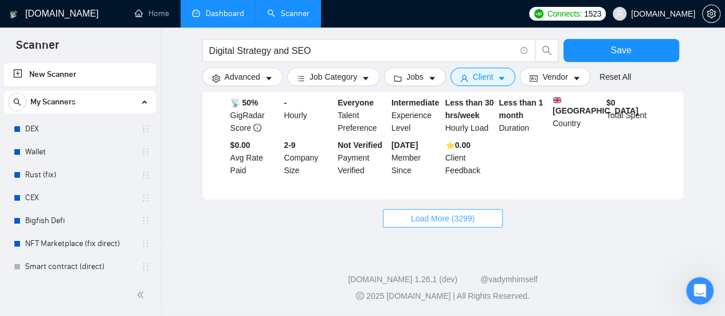
click at [458, 212] on span "Load More (3299)" at bounding box center [443, 218] width 64 height 13
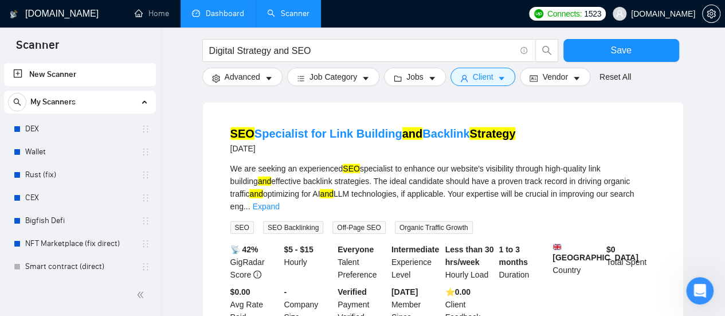
scroll to position [1386, 0]
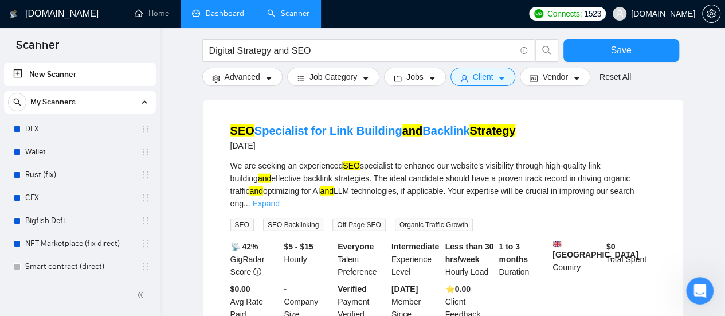
click at [280, 199] on link "Expand" at bounding box center [266, 203] width 27 height 9
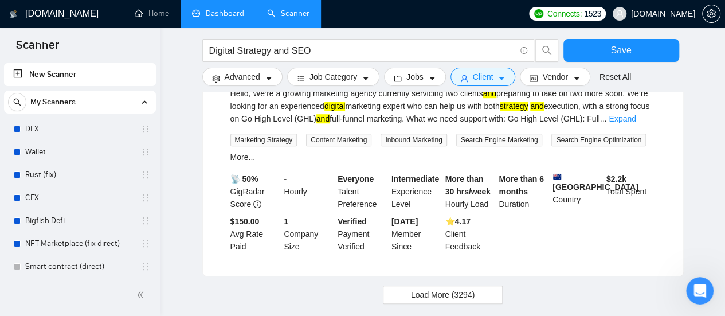
scroll to position [2462, 0]
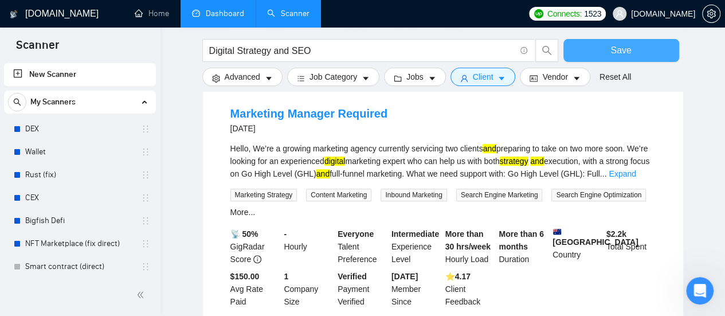
click at [641, 50] on button "Save" at bounding box center [622, 50] width 116 height 23
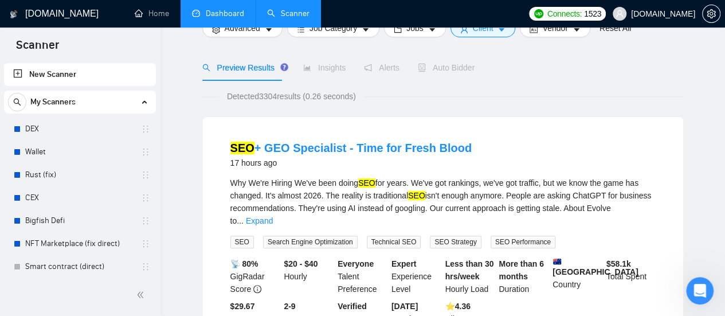
scroll to position [0, 0]
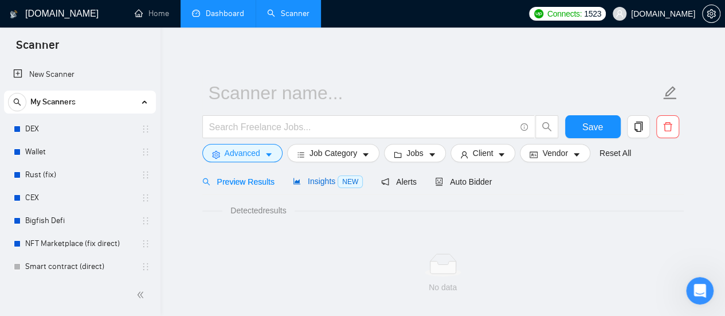
click at [321, 184] on span "Insights NEW" at bounding box center [328, 181] width 70 height 9
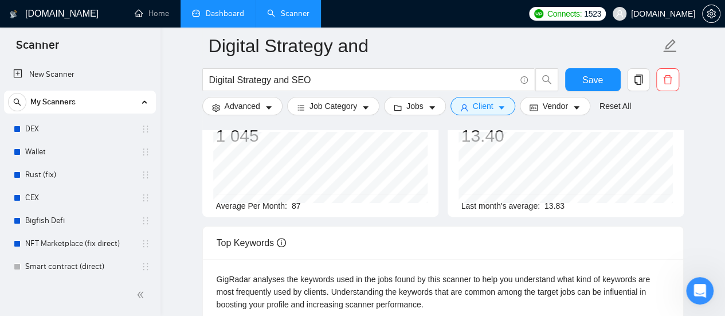
scroll to position [57, 0]
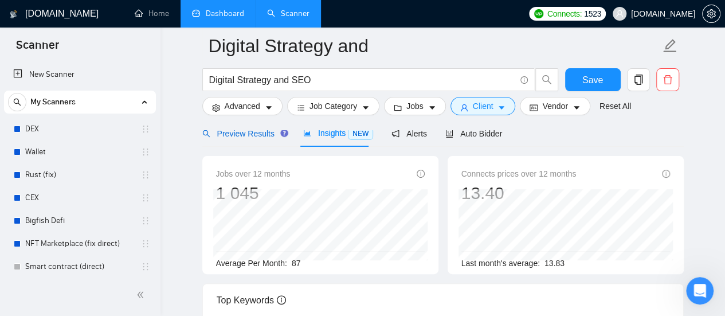
click at [249, 137] on span "Preview Results" at bounding box center [243, 133] width 83 height 9
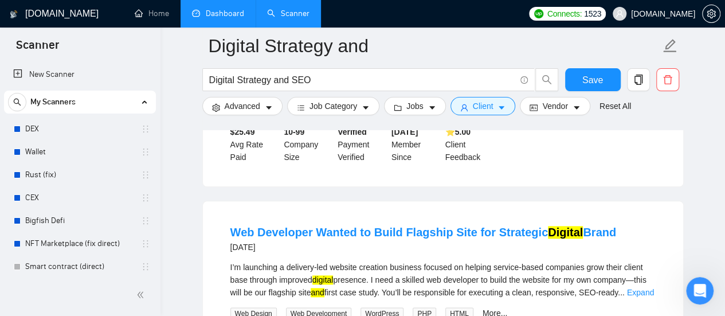
scroll to position [573, 0]
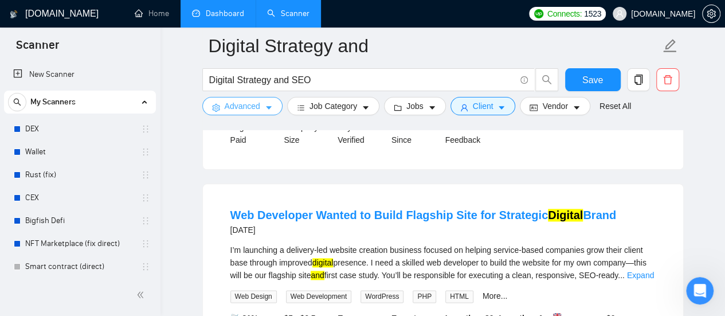
click at [259, 112] on button "Advanced" at bounding box center [242, 106] width 80 height 18
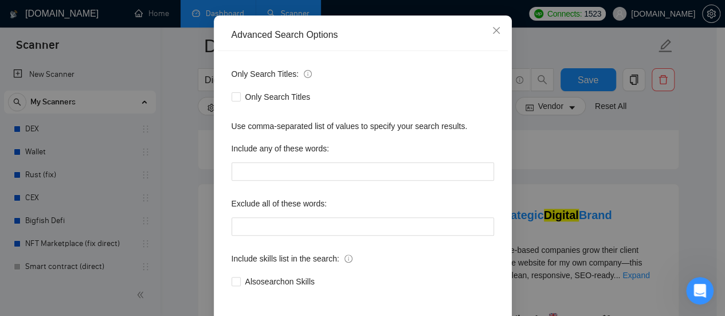
scroll to position [161, 0]
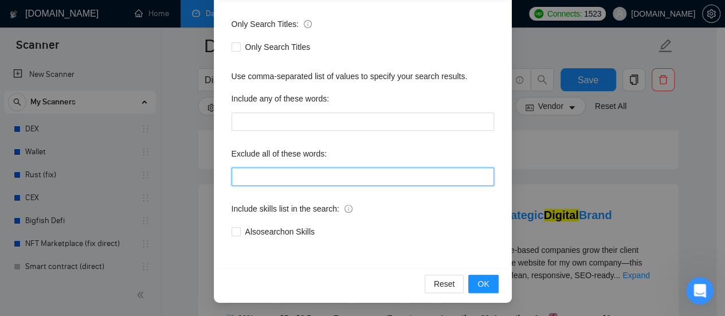
click at [268, 176] on input "text" at bounding box center [363, 176] width 263 height 18
click at [268, 178] on input "De" at bounding box center [363, 176] width 263 height 18
click at [326, 176] on input "Developer" at bounding box center [363, 176] width 263 height 18
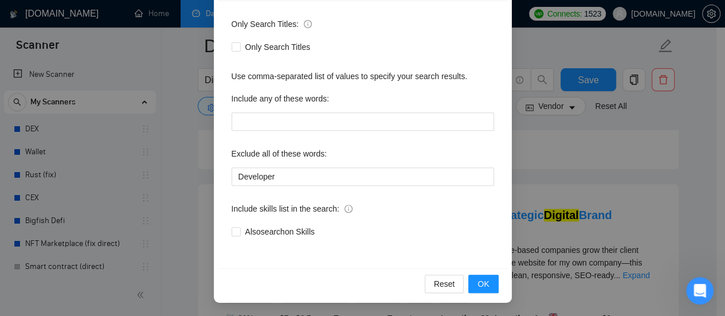
click at [413, 153] on div "Exclude all of these words:" at bounding box center [363, 156] width 263 height 23
click at [478, 284] on span "OK" at bounding box center [483, 284] width 11 height 13
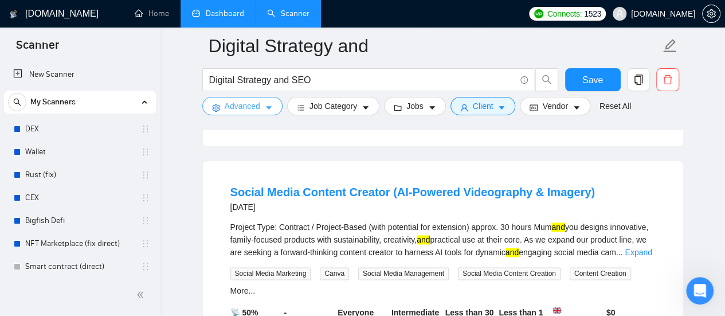
scroll to position [573, 0]
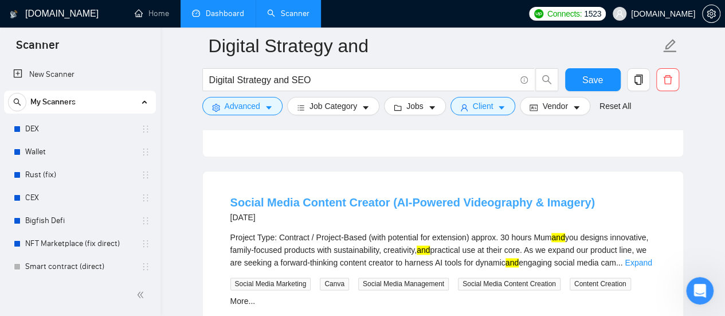
click at [454, 194] on div "Social Media Content Creator (AI-Powered Videography & Imagery) [DATE]" at bounding box center [413, 209] width 365 height 30
copy div "Videography & Imagery) [DATE]"
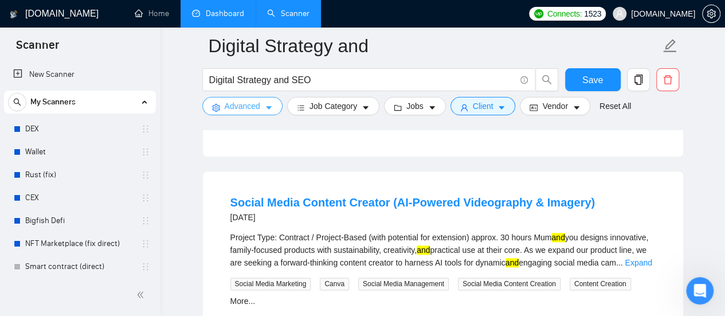
drag, startPoint x: 260, startPoint y: 110, endPoint x: 314, endPoint y: 209, distance: 112.9
click at [262, 110] on button "Advanced" at bounding box center [242, 106] width 80 height 18
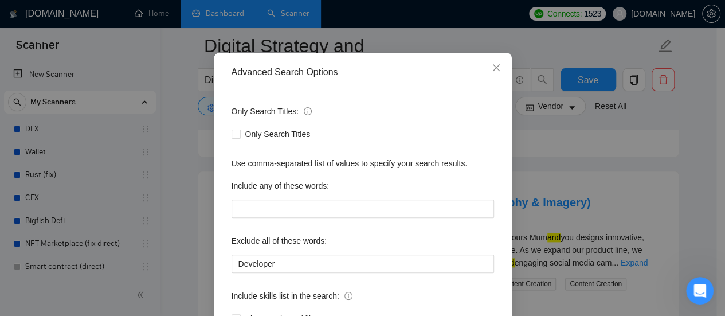
scroll to position [115, 0]
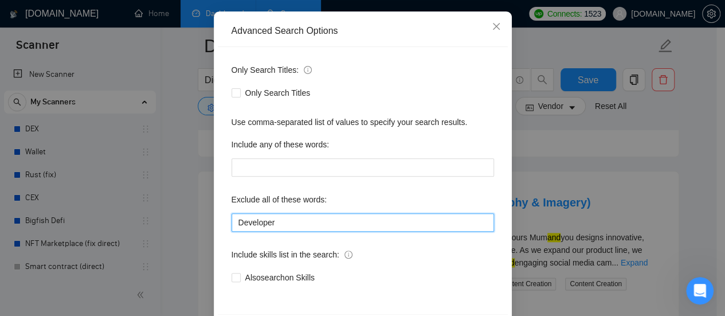
click at [311, 222] on input "Developer" at bounding box center [363, 222] width 263 height 18
paste input "Videography & Imagery) [DATE]"
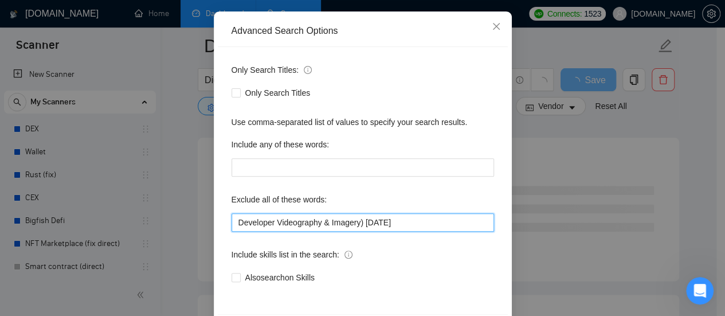
drag, startPoint x: 409, startPoint y: 225, endPoint x: 357, endPoint y: 228, distance: 51.7
click at [357, 228] on input "Developer Videography & Imagery) [DATE]" at bounding box center [363, 222] width 263 height 18
type input "Developer Videography & Imagery"
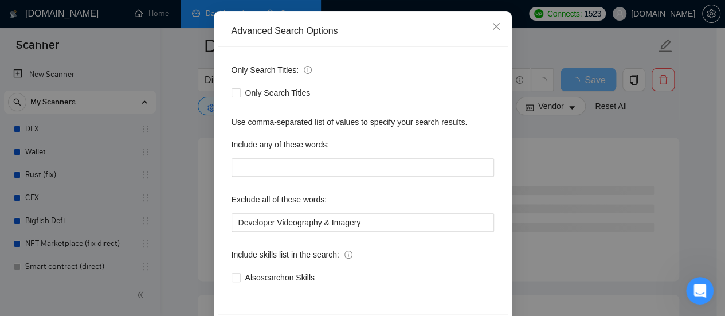
click at [376, 239] on div "Only Search Titles: Only Search Titles Use comma-separated list of values to sp…" at bounding box center [363, 180] width 290 height 267
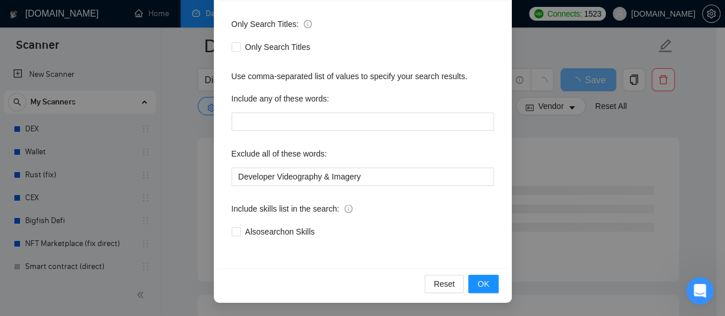
scroll to position [688, 0]
click at [483, 281] on span "OK" at bounding box center [483, 284] width 11 height 13
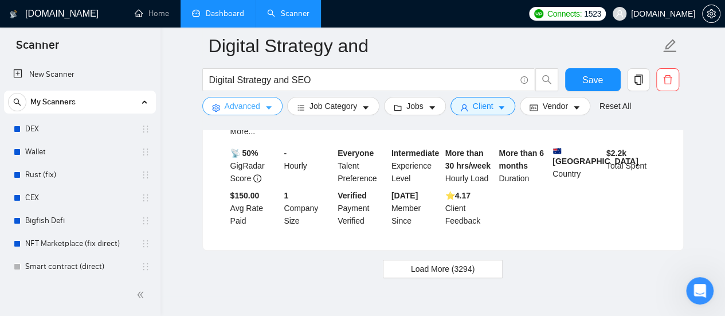
scroll to position [2579, 0]
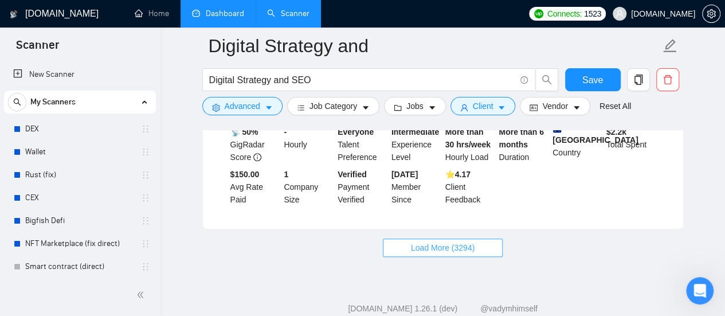
click at [438, 241] on span "Load More (3294)" at bounding box center [443, 247] width 64 height 13
click at [331, 79] on input "Digital Strategy and SEO" at bounding box center [362, 80] width 306 height 14
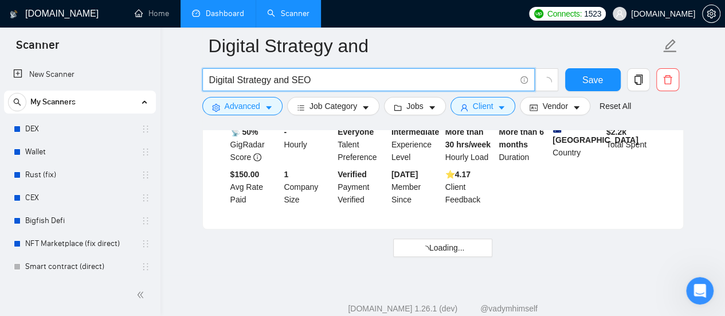
click at [331, 79] on input "Digital Strategy and SEO" at bounding box center [362, 80] width 306 height 14
type input "M"
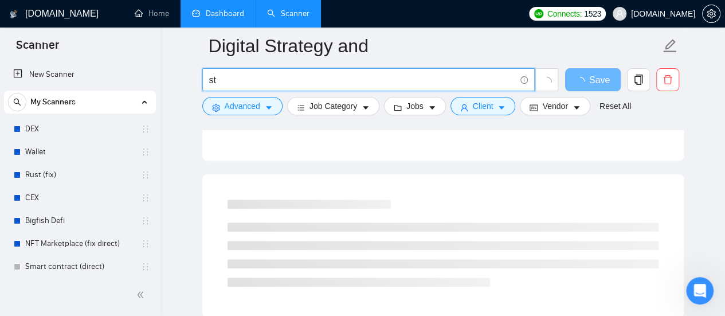
click at [279, 84] on input "st" at bounding box center [362, 80] width 306 height 14
type input "s"
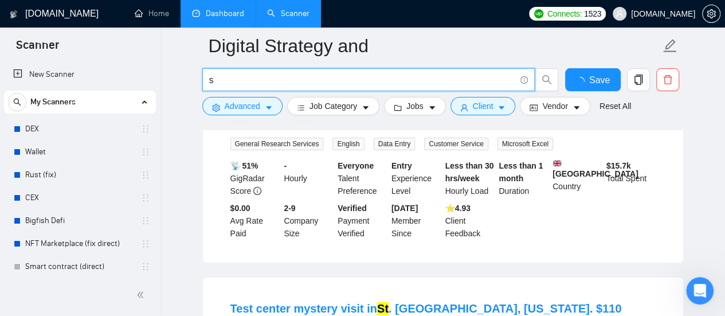
click at [248, 78] on input "s" at bounding box center [362, 80] width 306 height 14
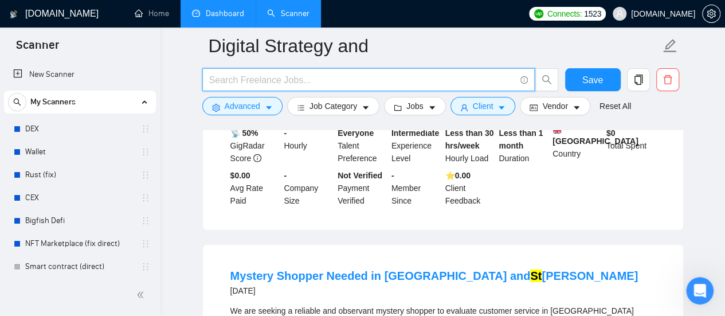
paste input "Strategic"
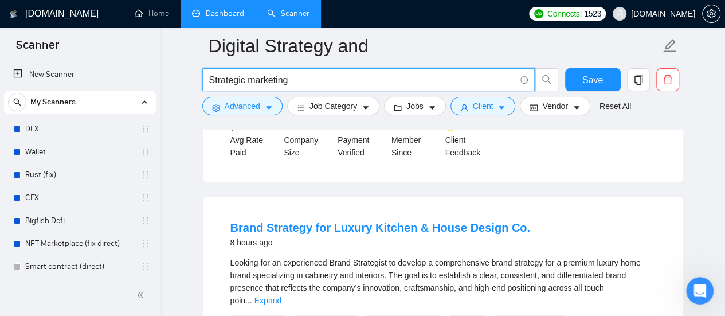
scroll to position [401, 0]
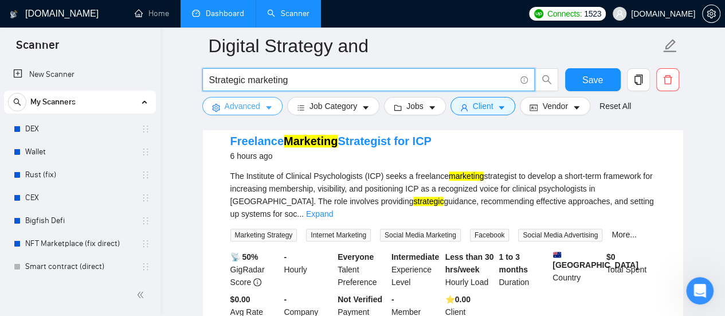
type input "Strategic marketing"
click at [252, 101] on span "Advanced" at bounding box center [243, 106] width 36 height 13
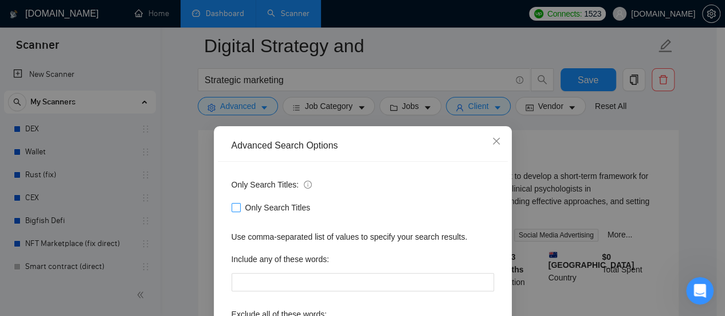
click at [234, 209] on input "Only Search Titles" at bounding box center [236, 207] width 8 height 8
checkbox input "true"
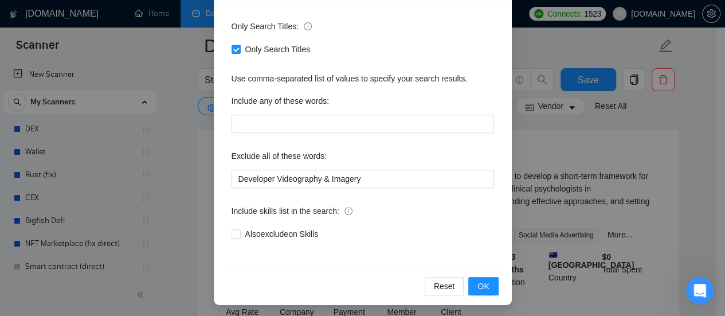
scroll to position [161, 0]
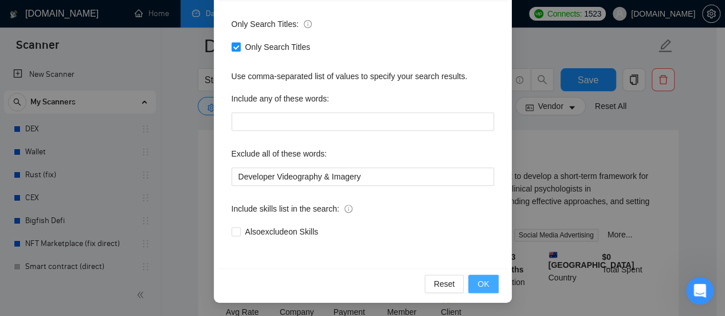
click at [485, 282] on button "OK" at bounding box center [484, 284] width 30 height 18
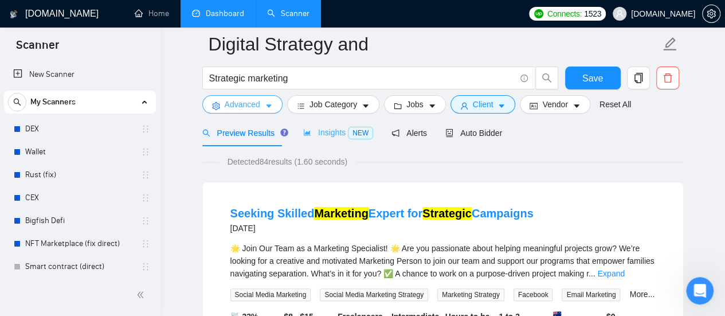
scroll to position [0, 0]
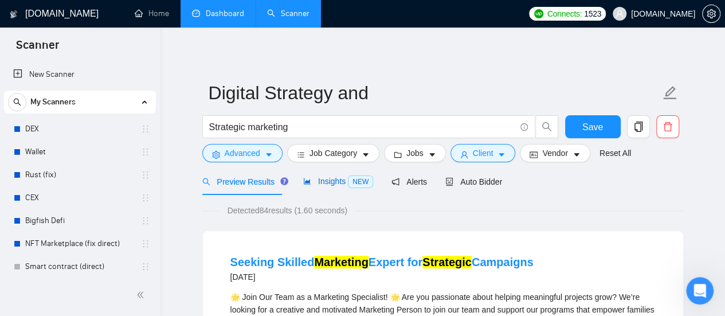
click at [322, 184] on span "Insights NEW" at bounding box center [338, 181] width 70 height 9
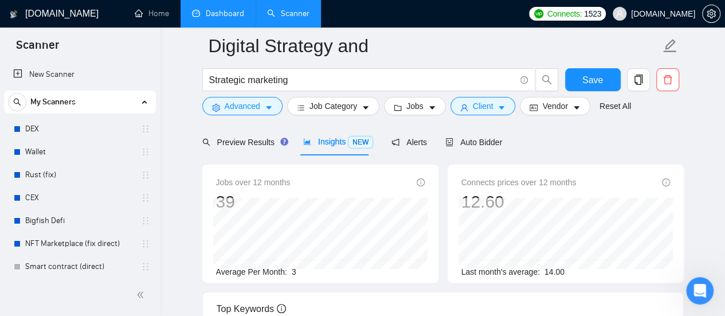
scroll to position [57, 0]
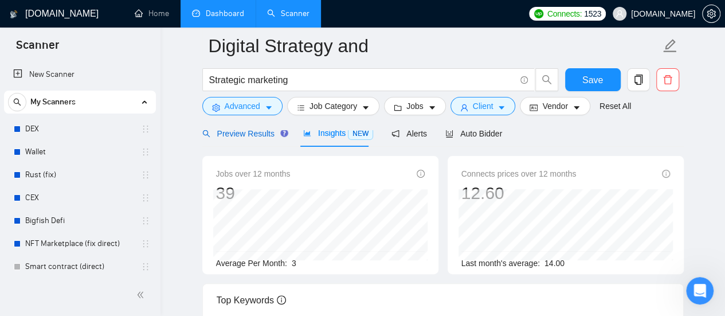
click at [255, 132] on span "Preview Results" at bounding box center [243, 133] width 83 height 9
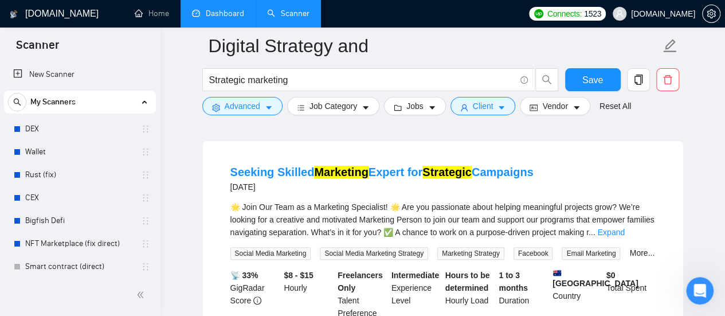
scroll to position [115, 0]
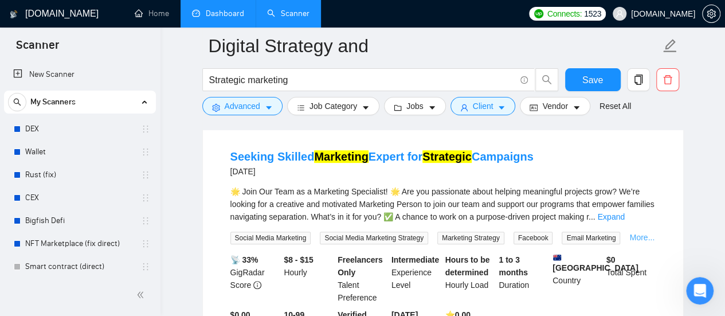
click at [639, 236] on link "More..." at bounding box center [642, 237] width 25 height 9
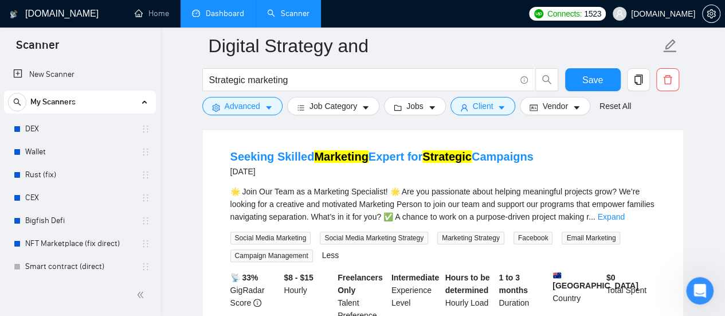
scroll to position [172, 0]
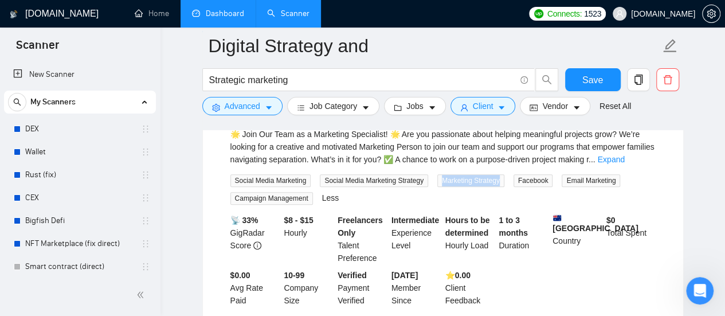
drag, startPoint x: 440, startPoint y: 181, endPoint x: 501, endPoint y: 185, distance: 60.9
click at [501, 185] on span "Marketing Strategy" at bounding box center [471, 180] width 67 height 13
copy span "Marketing Strategy"
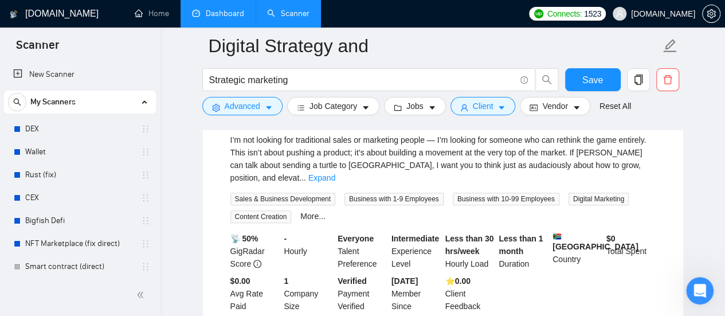
scroll to position [459, 0]
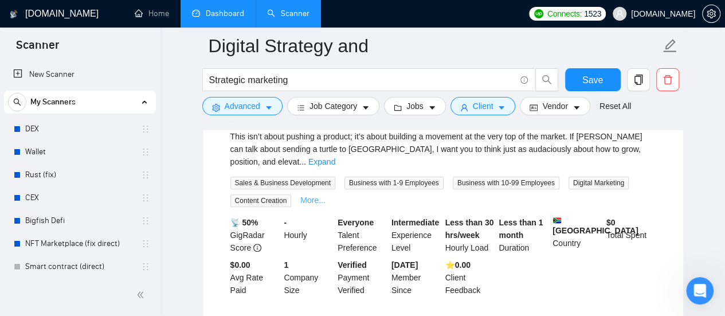
click at [309, 196] on link "More..." at bounding box center [312, 200] width 25 height 9
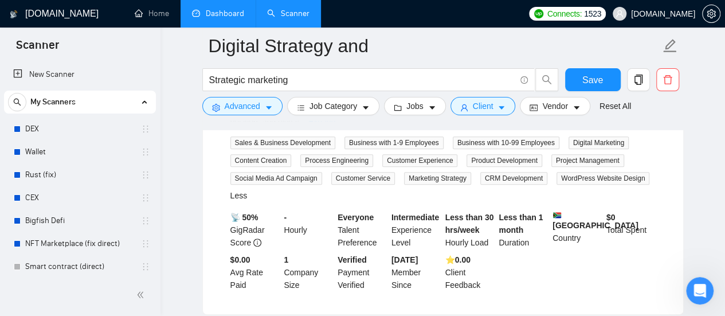
scroll to position [516, 0]
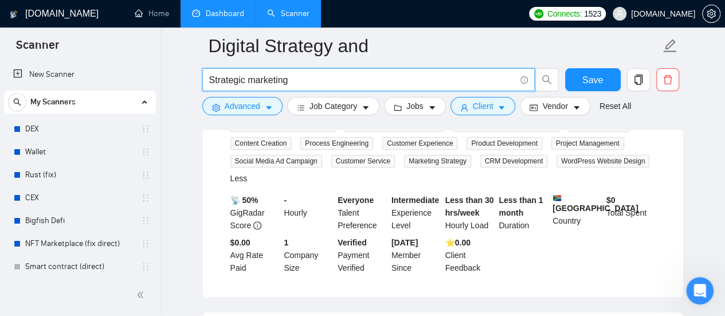
click at [310, 79] on input "Strategic marketing" at bounding box center [362, 80] width 306 height 14
paste input "Marketing Strategy"
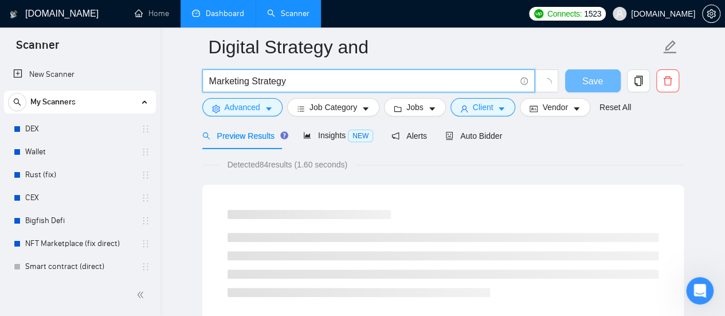
scroll to position [0, 0]
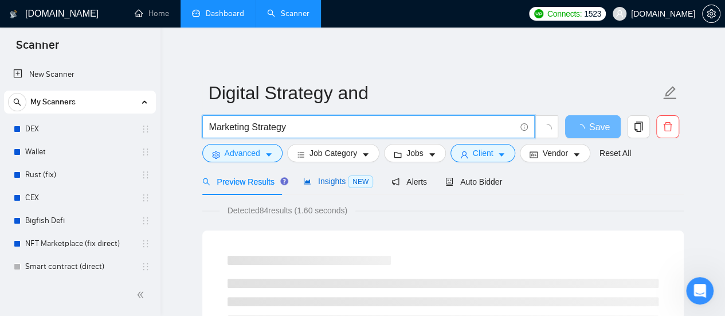
click at [334, 183] on span "Insights NEW" at bounding box center [338, 181] width 70 height 9
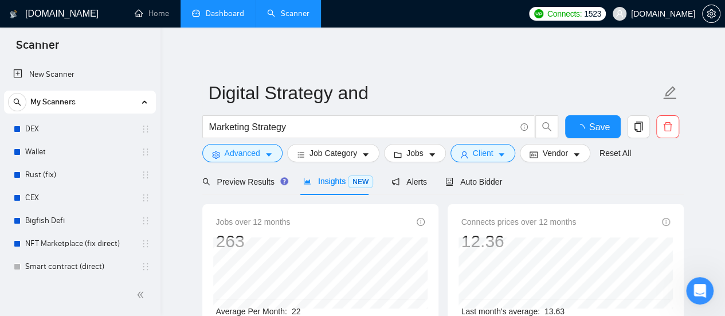
scroll to position [57, 0]
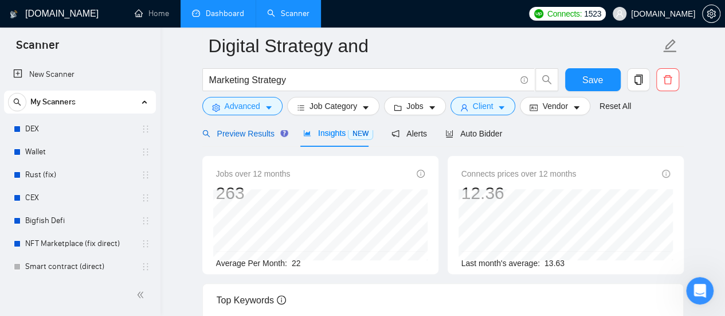
click at [251, 139] on div "Preview Results" at bounding box center [243, 133] width 83 height 13
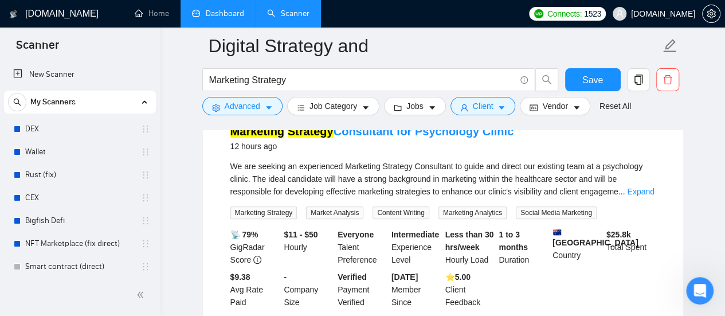
scroll to position [115, 0]
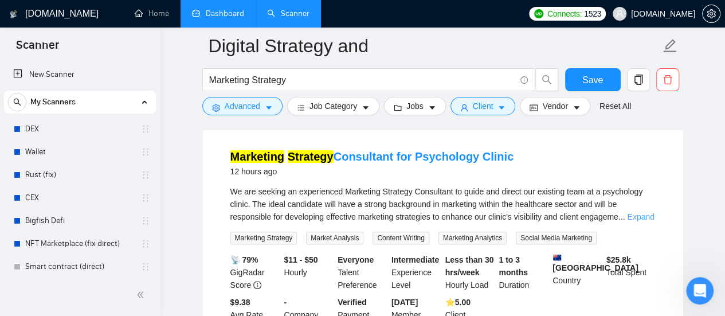
click at [646, 215] on link "Expand" at bounding box center [640, 216] width 27 height 9
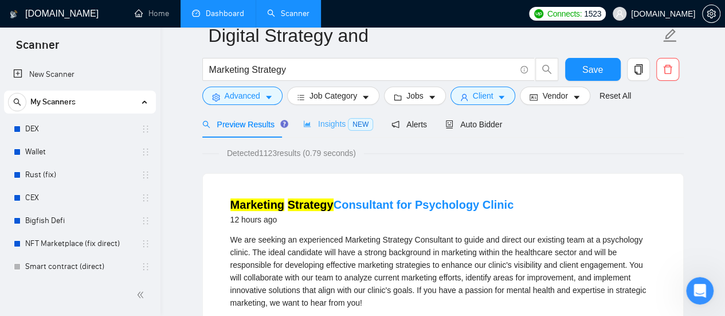
scroll to position [0, 0]
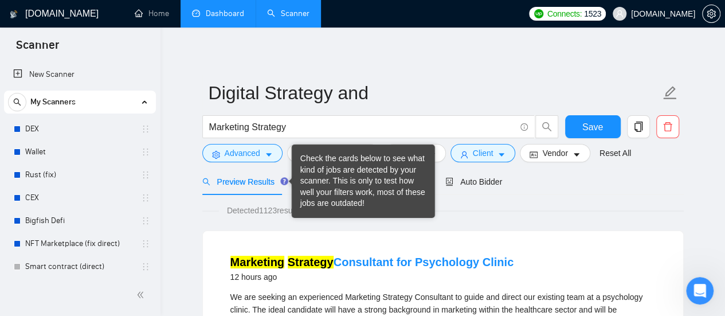
click at [321, 177] on div "Check the cards below to see what kind of jobs are detected by your scanner. Th…" at bounding box center [363, 181] width 126 height 56
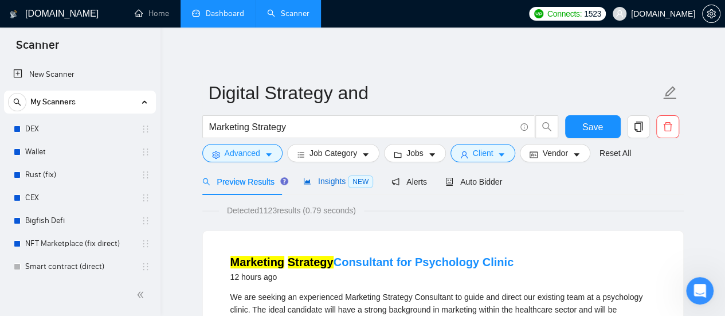
click at [330, 184] on span "Insights NEW" at bounding box center [338, 181] width 70 height 9
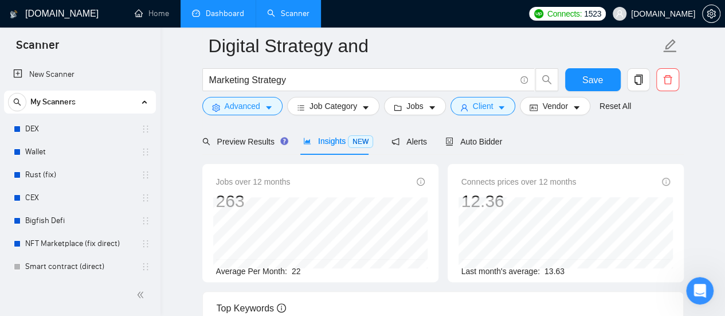
scroll to position [57, 0]
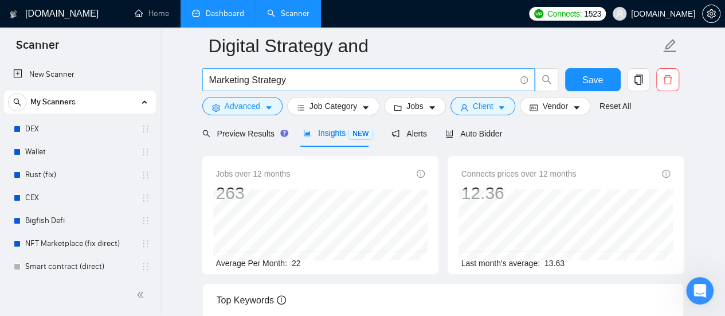
click at [313, 81] on input "Marketing Strategy" at bounding box center [362, 80] width 306 height 14
click at [344, 82] on input "Marketing Strategy" at bounding box center [362, 80] width 306 height 14
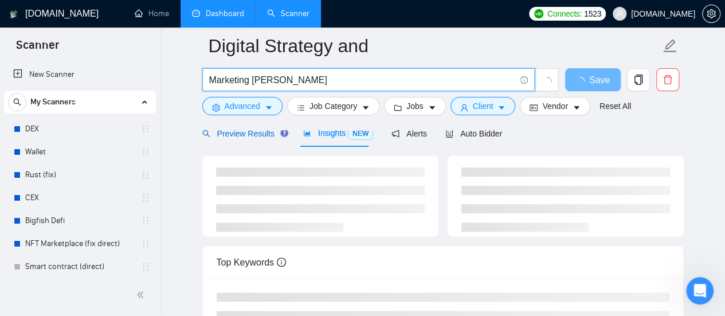
click at [255, 134] on span "Preview Results" at bounding box center [243, 133] width 83 height 9
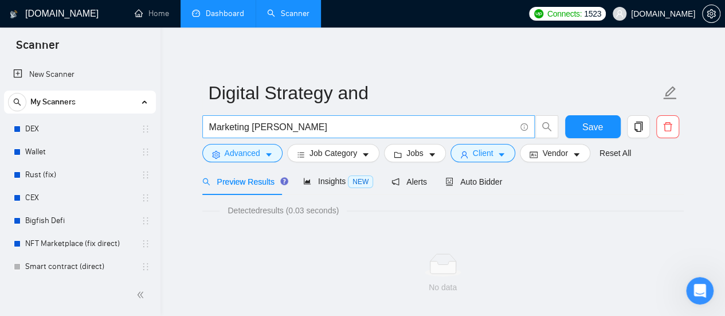
click at [303, 129] on input "Marketing [PERSON_NAME]" at bounding box center [362, 127] width 306 height 14
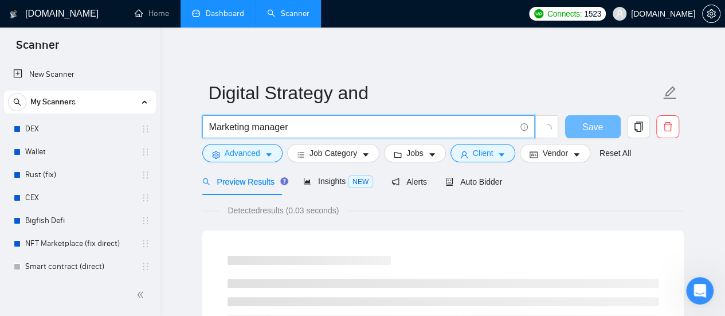
click at [458, 124] on input "Marketing manager" at bounding box center [362, 127] width 306 height 14
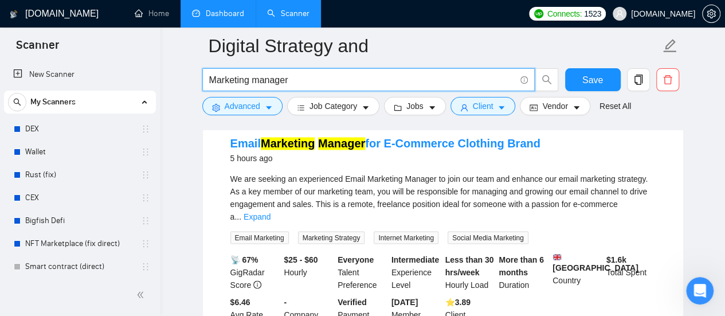
scroll to position [918, 0]
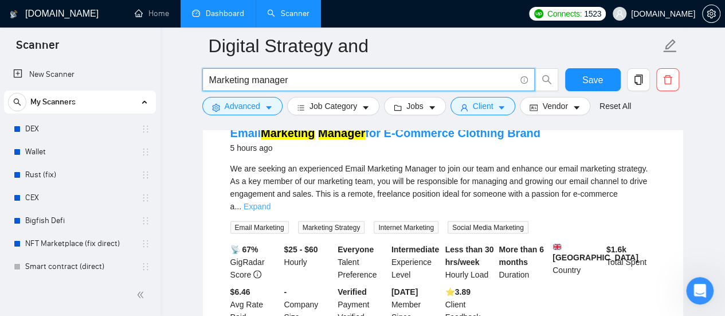
type input "Marketing manager"
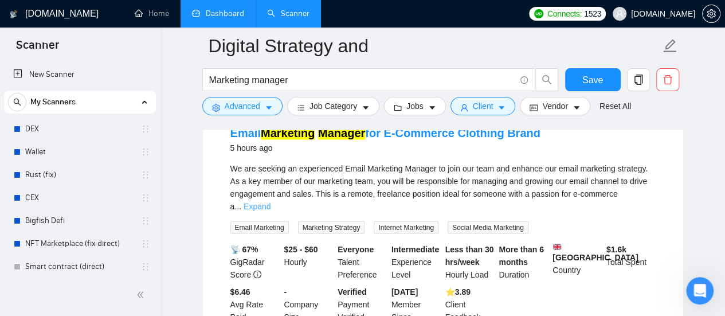
click at [271, 201] on link "Expand" at bounding box center [257, 205] width 27 height 9
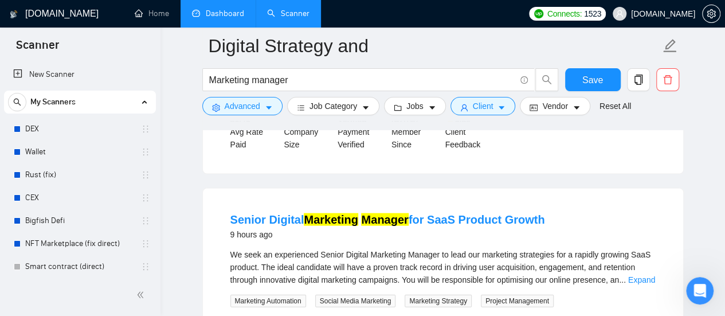
scroll to position [1147, 0]
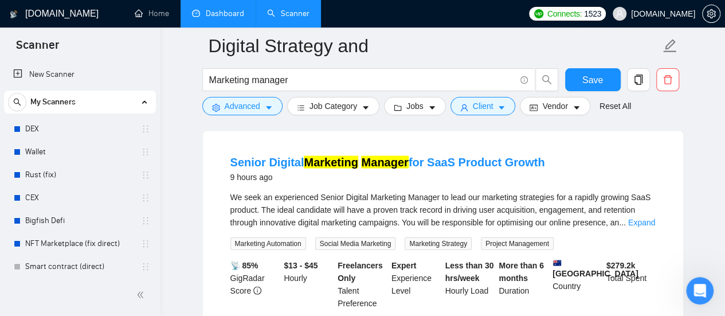
click at [639, 221] on link "Expand" at bounding box center [642, 222] width 27 height 9
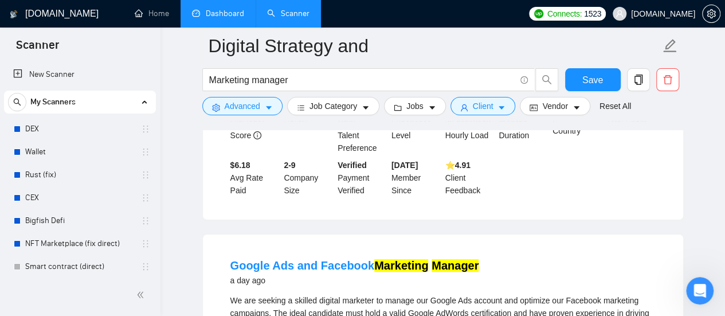
scroll to position [2122, 0]
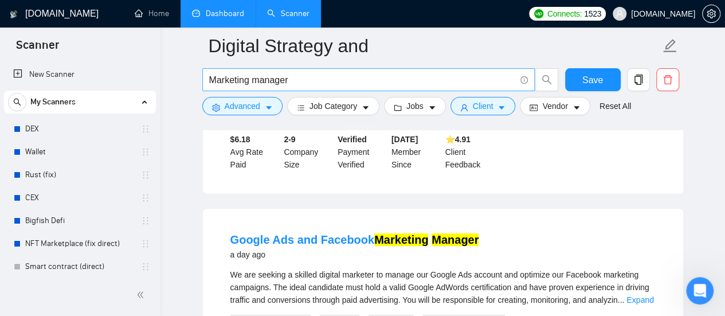
click at [328, 73] on input "Marketing manager" at bounding box center [362, 80] width 306 height 14
click at [327, 76] on input "Marketing manager" at bounding box center [362, 80] width 306 height 14
type input "google (ad | ads | (advert*) | adwords | "ad words" | campaign | compain | ppc …"
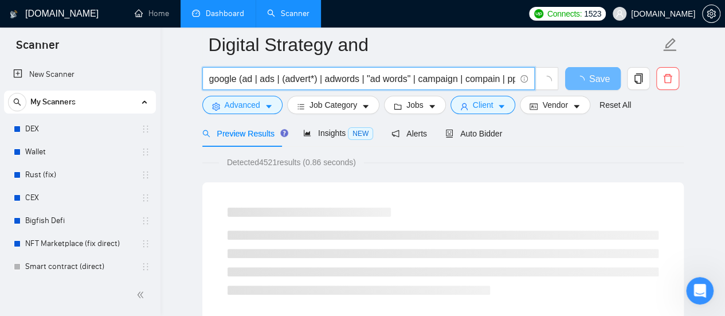
scroll to position [0, 0]
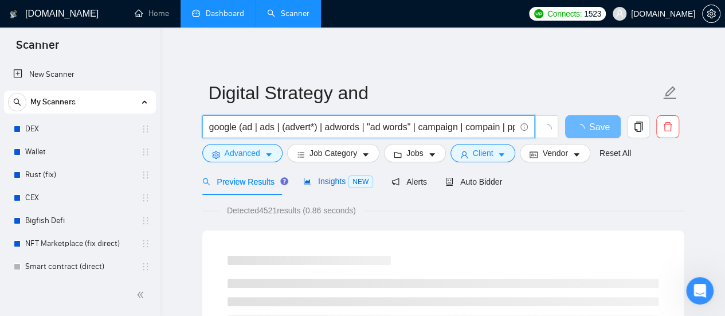
click at [329, 183] on span "Insights NEW" at bounding box center [338, 181] width 70 height 9
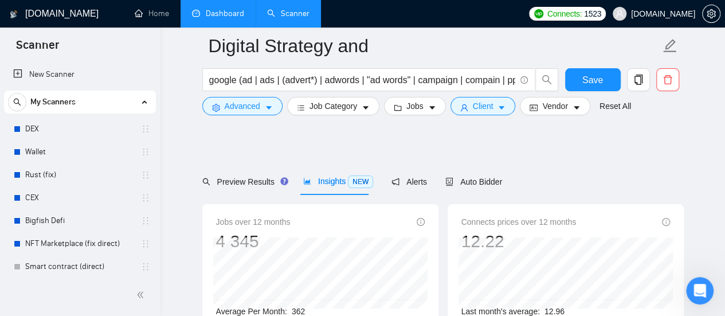
scroll to position [57, 0]
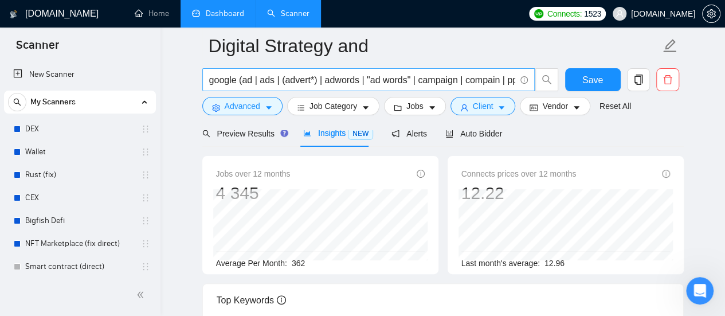
click at [361, 81] on input "google (ad | ads | (advert*) | adwords | "ad words" | campaign | compain | ppc …" at bounding box center [362, 80] width 306 height 14
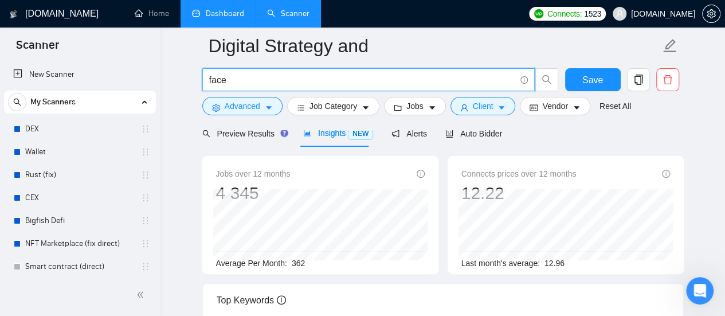
type input "Facebook Ads"
click at [279, 79] on input "Facebook Ads" at bounding box center [362, 80] width 306 height 14
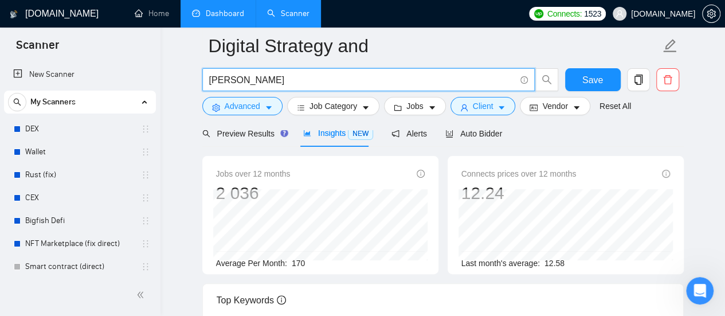
type input "SEO | "Search Engine Optimization" | "Search Optimization" | "Search Engine Mar…"
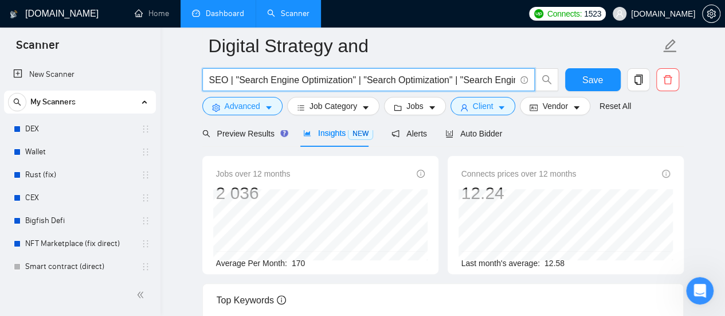
click at [488, 80] on input "SEO | "Search Engine Optimization" | "Search Optimization" | "Search Engine Mar…" at bounding box center [362, 80] width 306 height 14
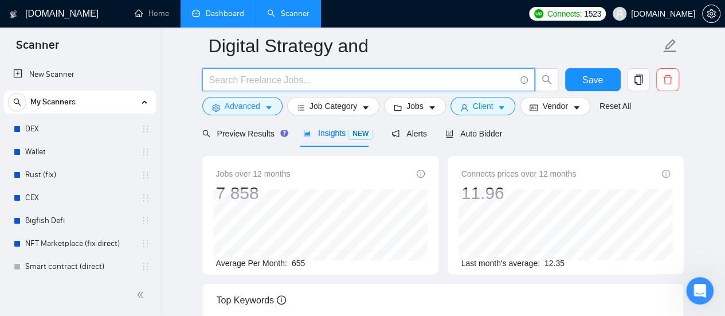
type input "s"
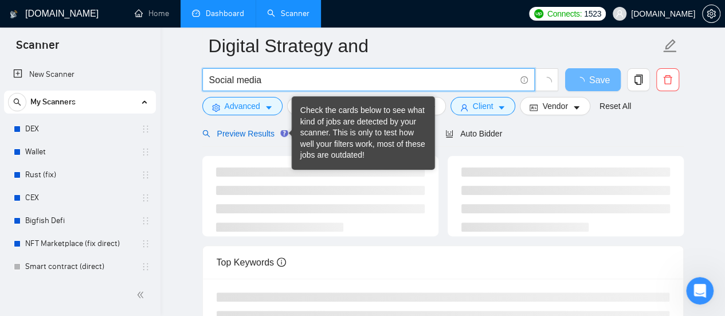
click at [249, 134] on span "Preview Results" at bounding box center [243, 133] width 83 height 9
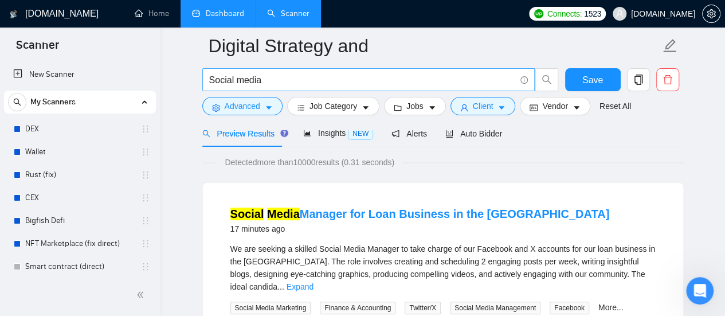
click at [312, 79] on input "Social media" at bounding box center [362, 80] width 306 height 14
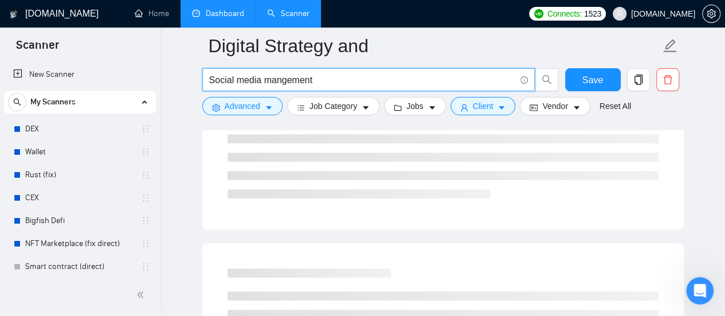
scroll to position [57, 0]
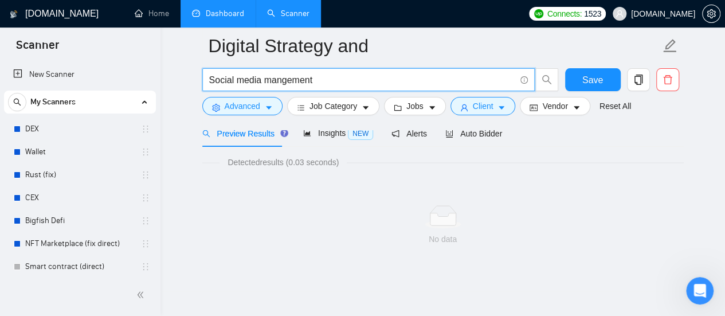
click at [302, 80] on input "Social media mangement" at bounding box center [362, 80] width 306 height 14
click at [329, 81] on input "Social media mangement" at bounding box center [362, 80] width 306 height 14
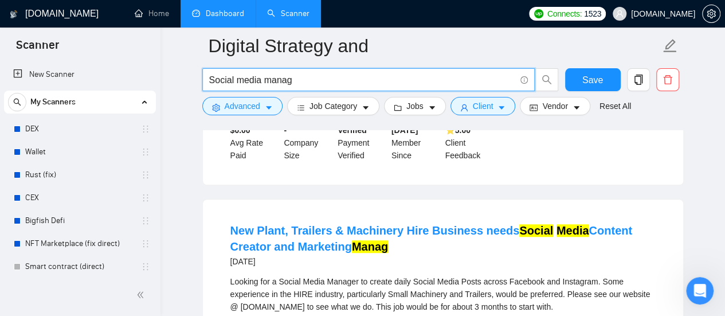
scroll to position [115, 0]
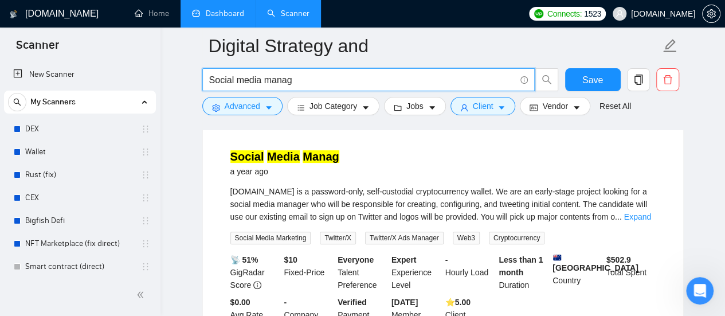
click at [318, 81] on input "Social media manag" at bounding box center [362, 80] width 306 height 14
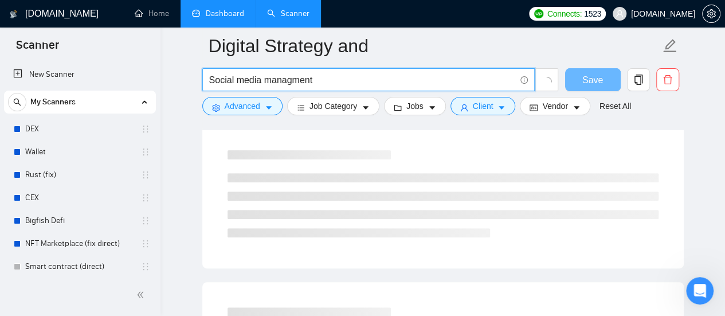
click at [290, 83] on input "Social media managment" at bounding box center [362, 80] width 306 height 14
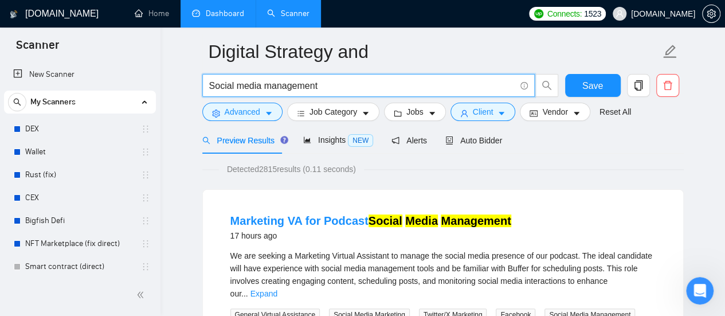
scroll to position [0, 0]
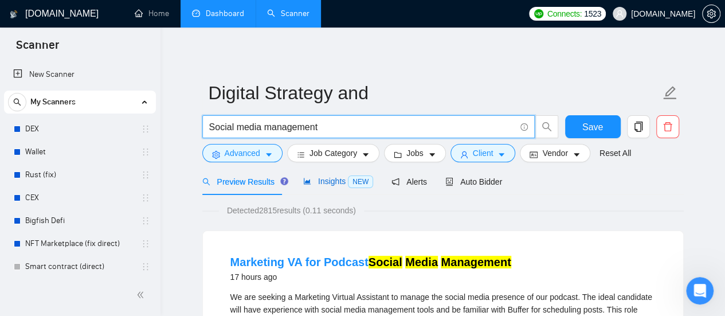
click at [331, 183] on span "Insights NEW" at bounding box center [338, 181] width 70 height 9
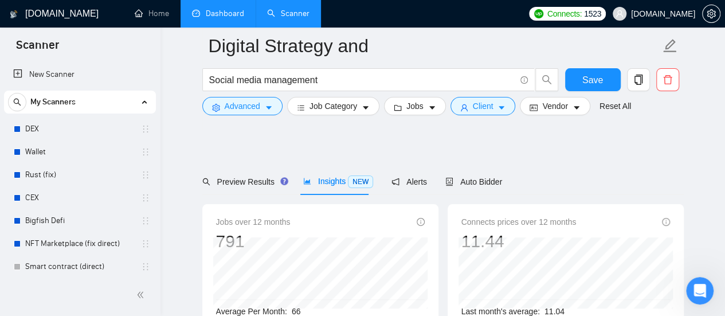
scroll to position [57, 0]
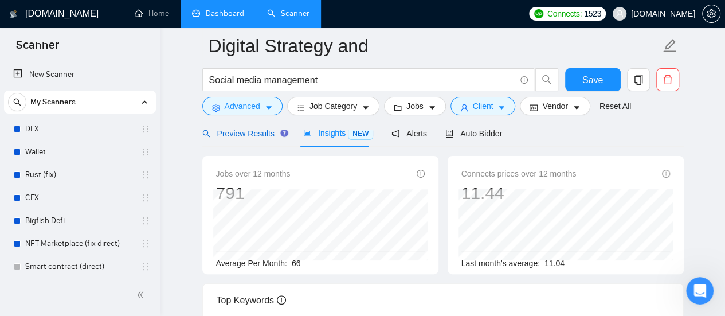
click at [237, 131] on span "Preview Results" at bounding box center [243, 133] width 83 height 9
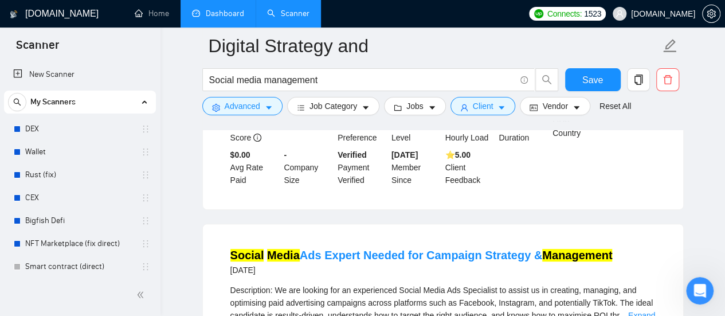
scroll to position [2294, 0]
click at [331, 78] on input "Social media management" at bounding box center [362, 80] width 306 height 14
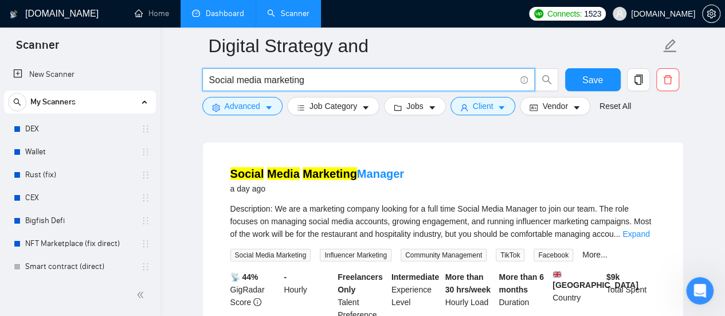
scroll to position [1090, 0]
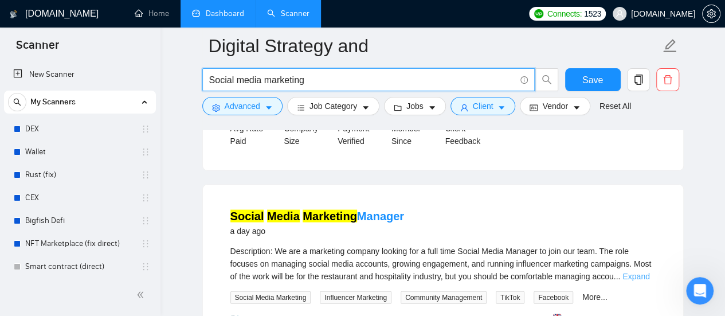
type input "Social media marketing"
click at [640, 272] on link "Expand" at bounding box center [636, 276] width 27 height 9
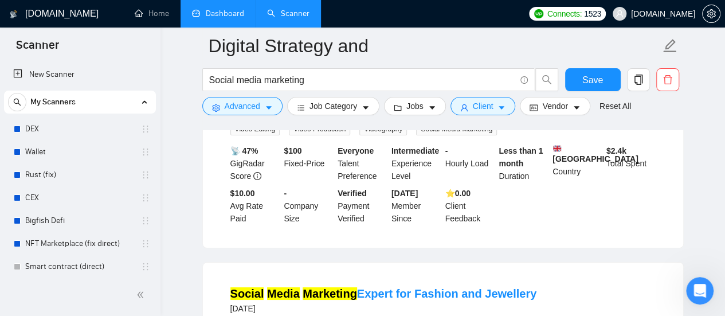
scroll to position [2007, 0]
